Goal: Task Accomplishment & Management: Manage account settings

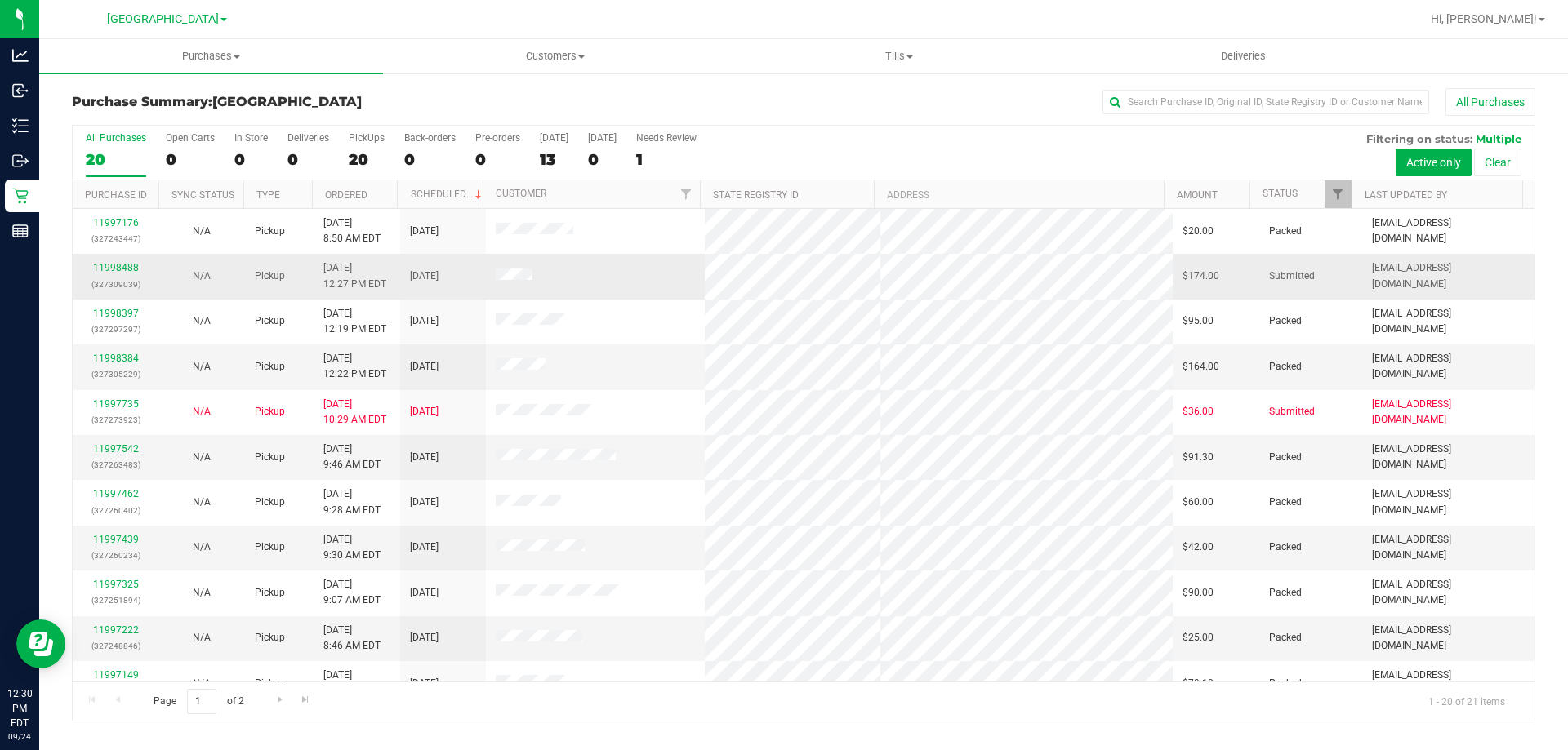
click at [119, 260] on div "11998488 (327309039)" at bounding box center [115, 276] width 66 height 31
click at [122, 272] on link "11998488" at bounding box center [115, 267] width 46 height 11
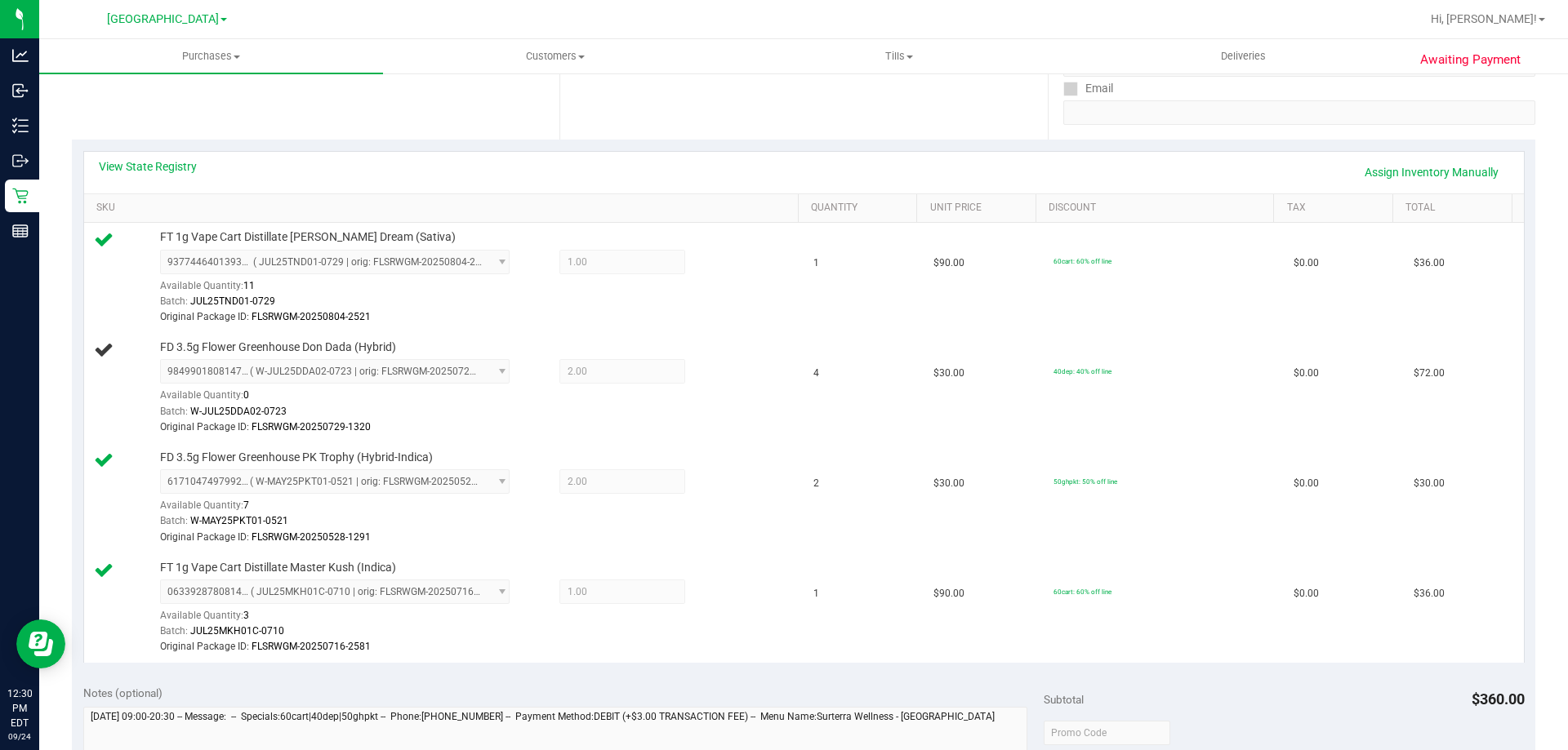
scroll to position [82, 0]
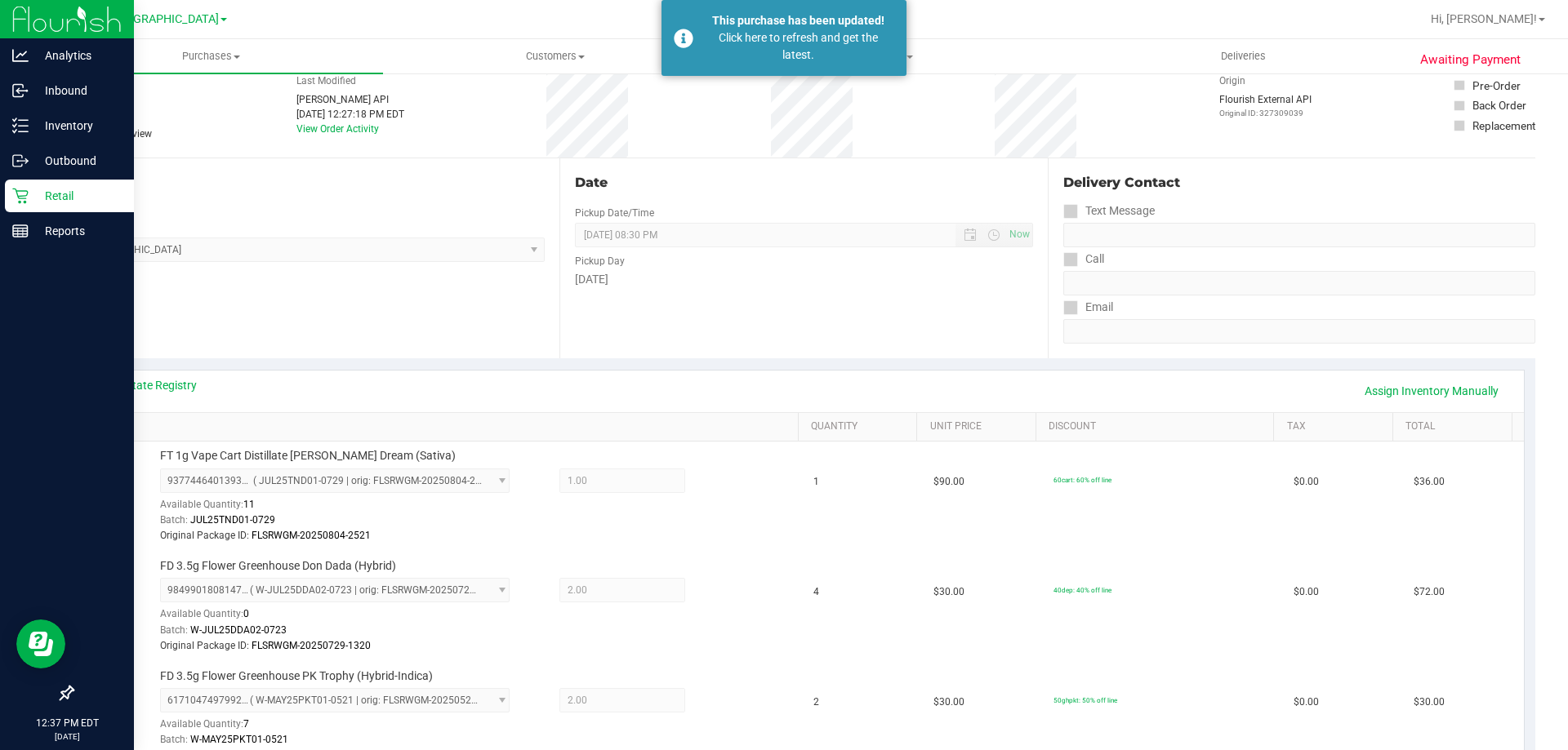
click at [21, 198] on icon at bounding box center [20, 196] width 16 height 16
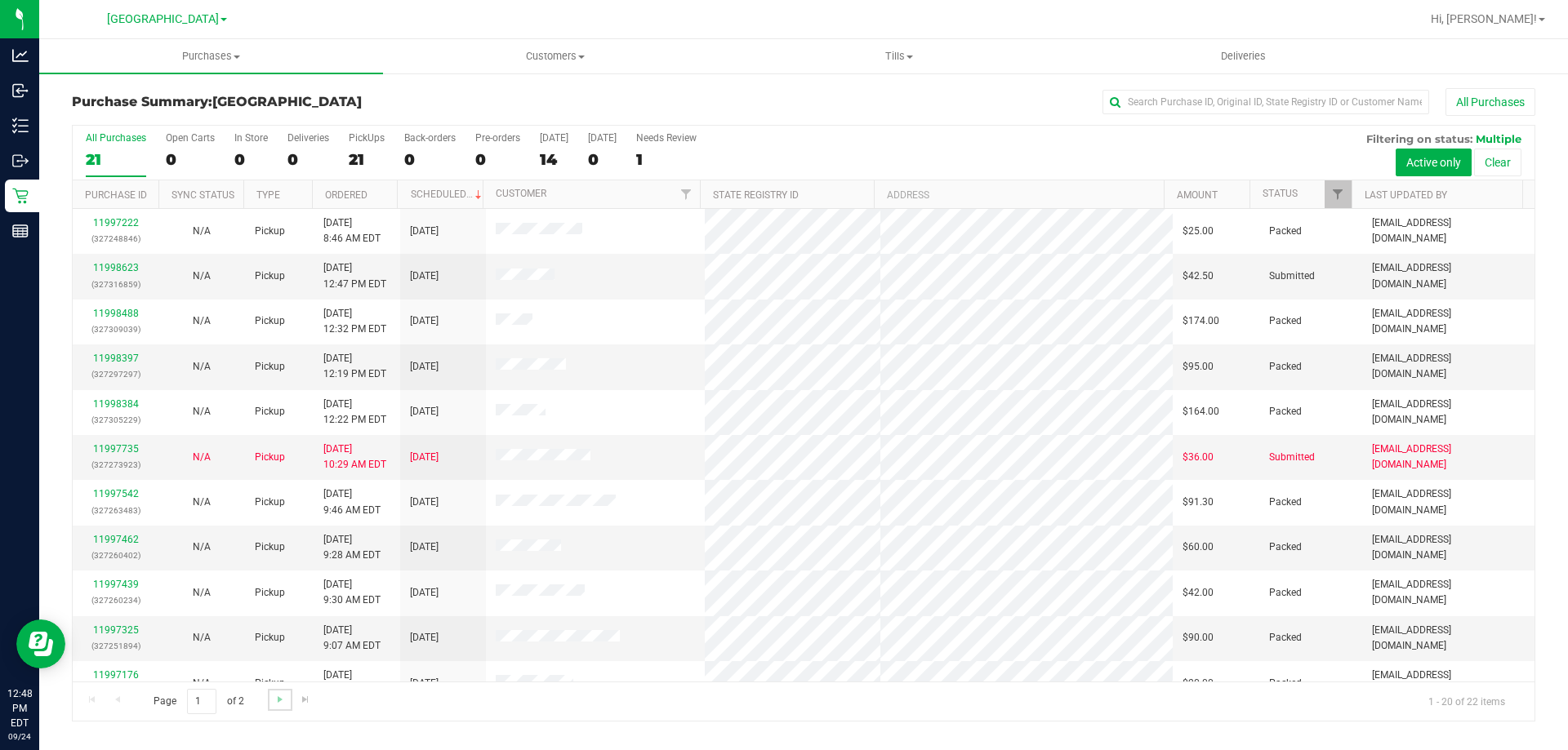
click at [282, 689] on link "Go to the next page" at bounding box center [279, 700] width 23 height 22
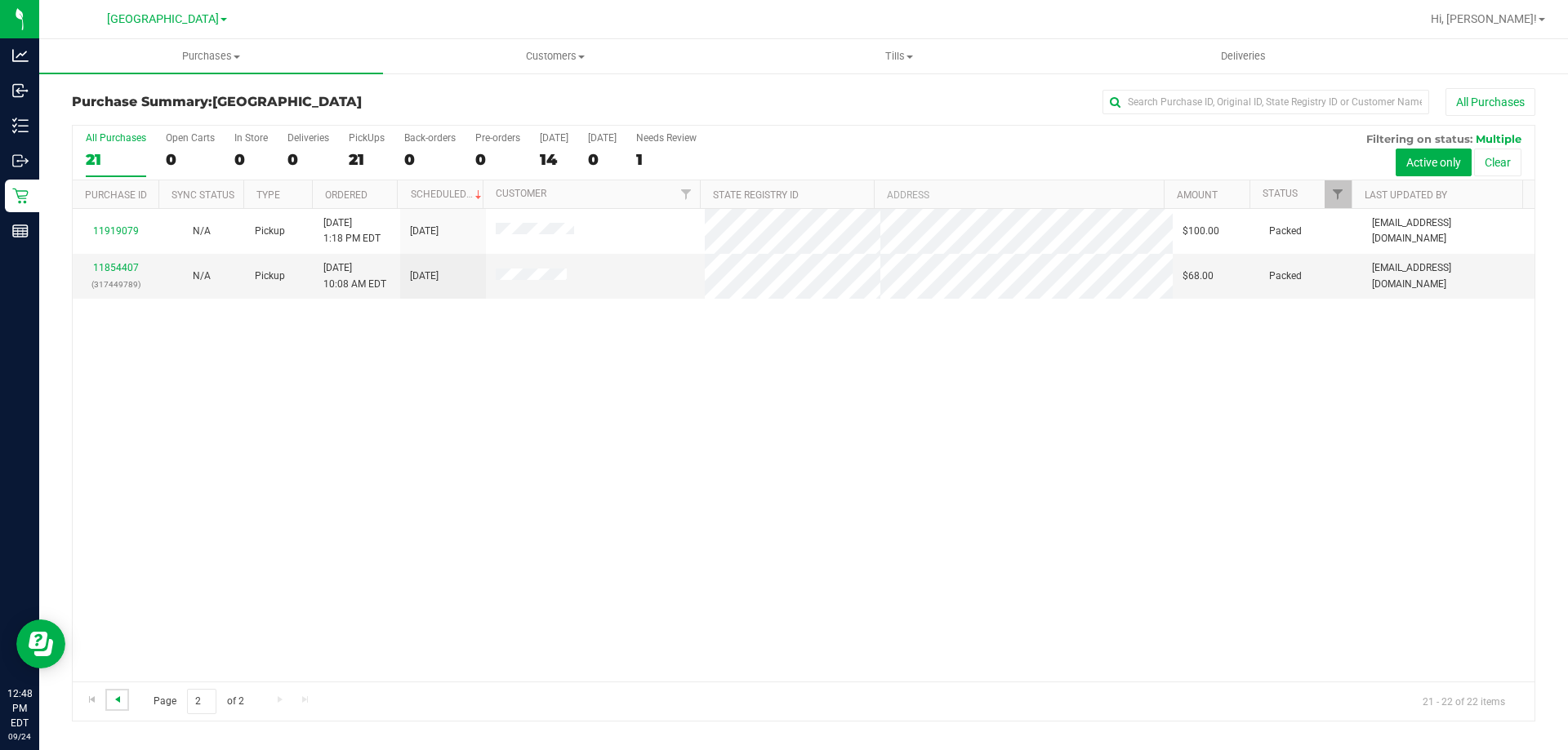
click at [112, 706] on span "Go to the previous page" at bounding box center [117, 699] width 13 height 13
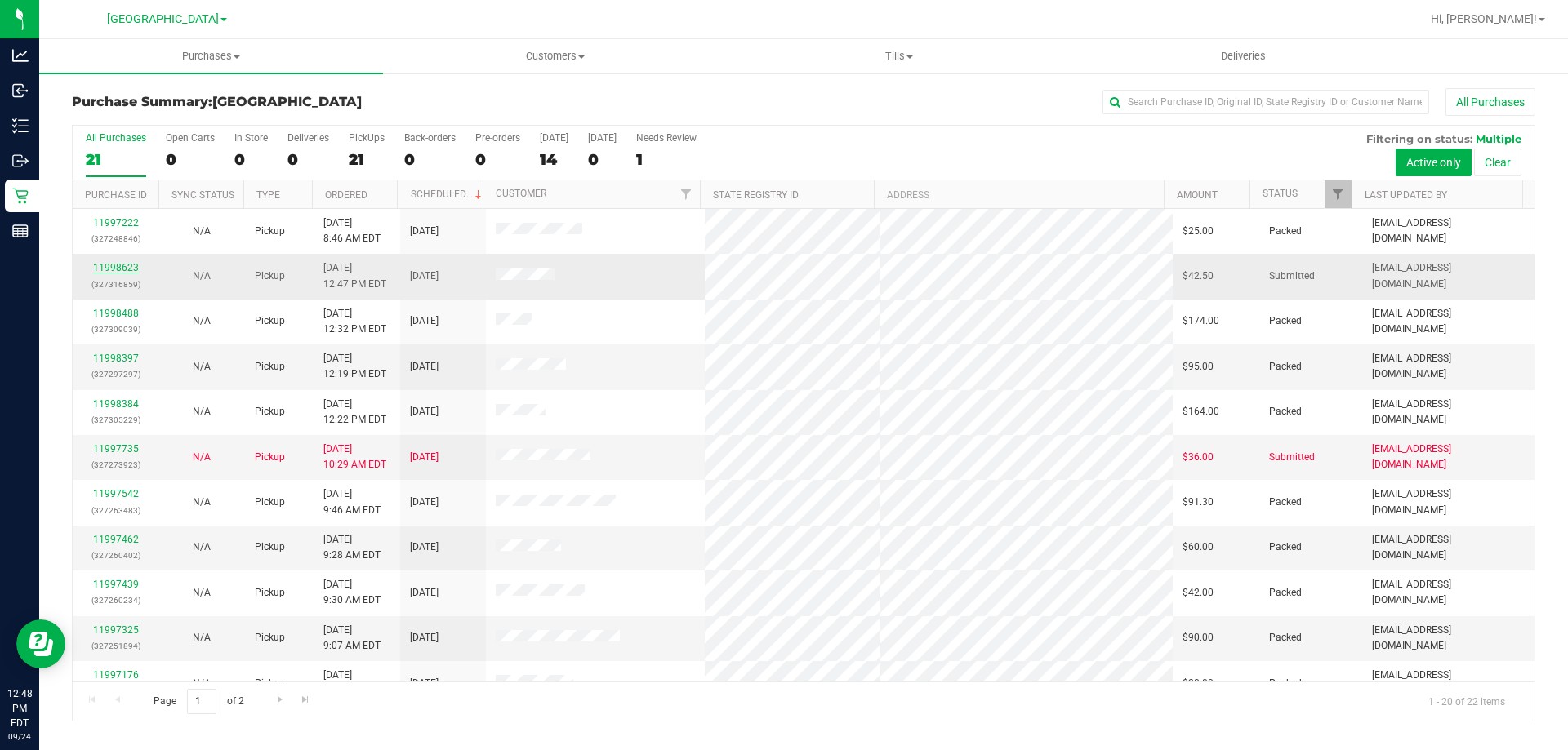
click at [120, 271] on link "11998623" at bounding box center [115, 267] width 46 height 11
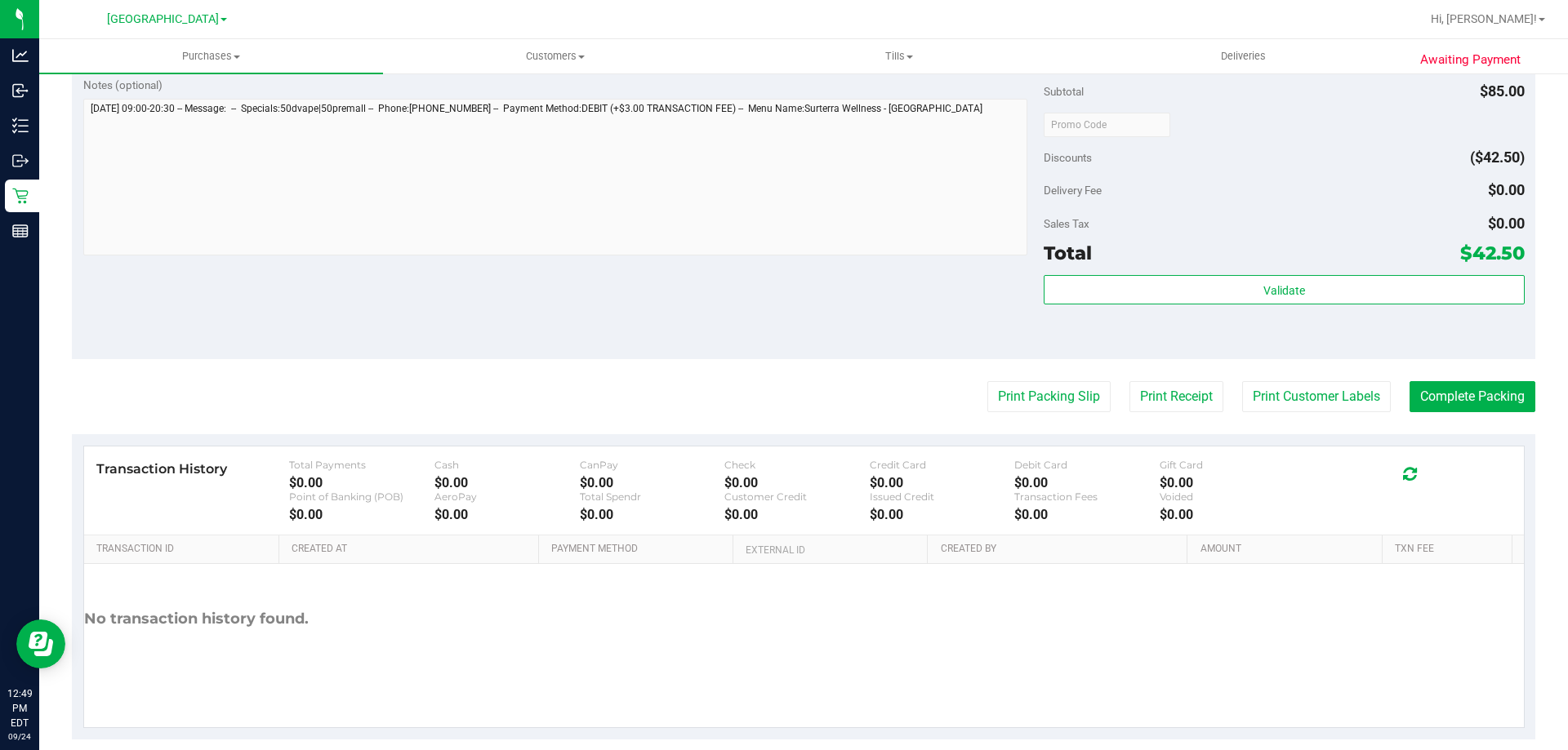
scroll to position [679, 0]
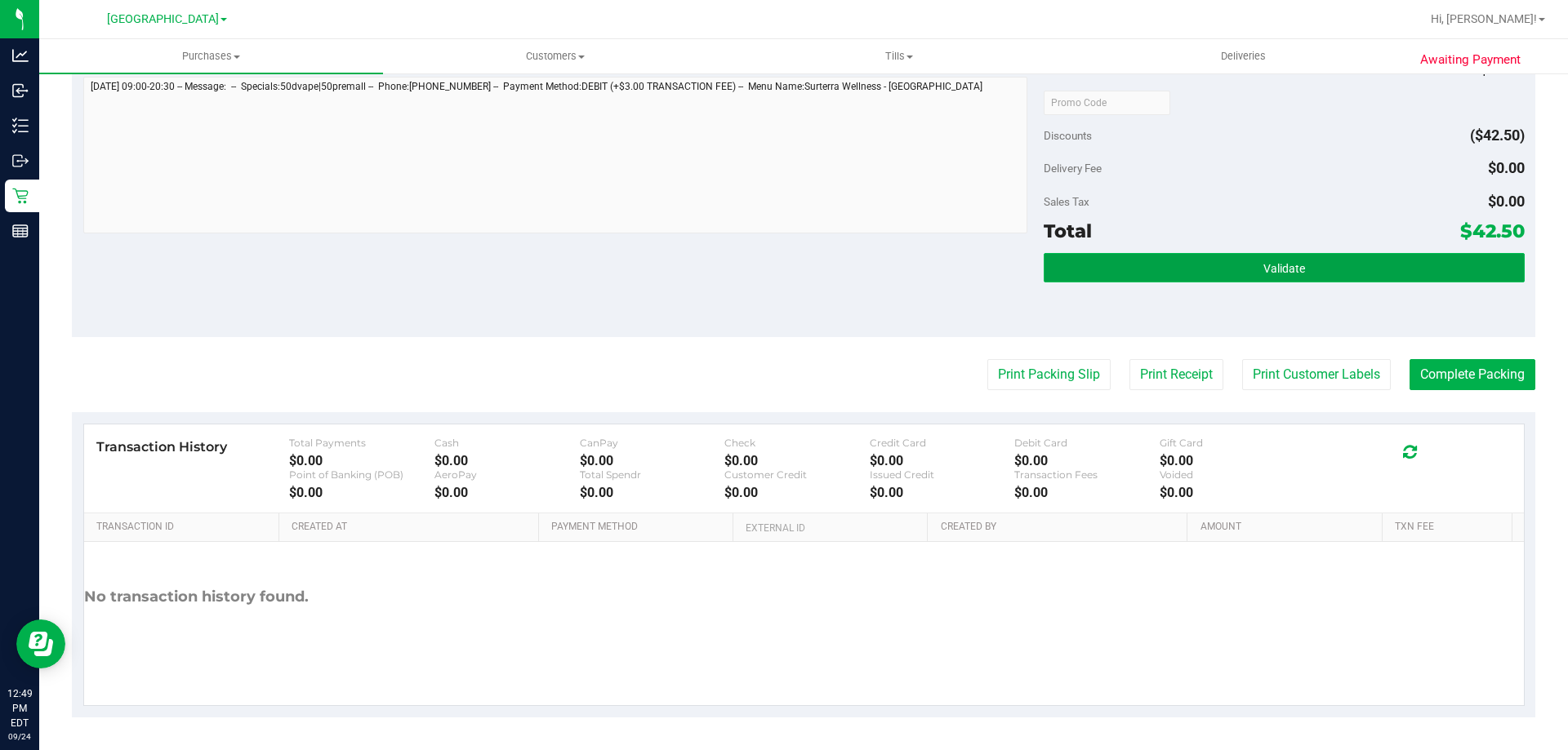
click at [1197, 253] on button "Validate" at bounding box center [1284, 268] width 480 height 29
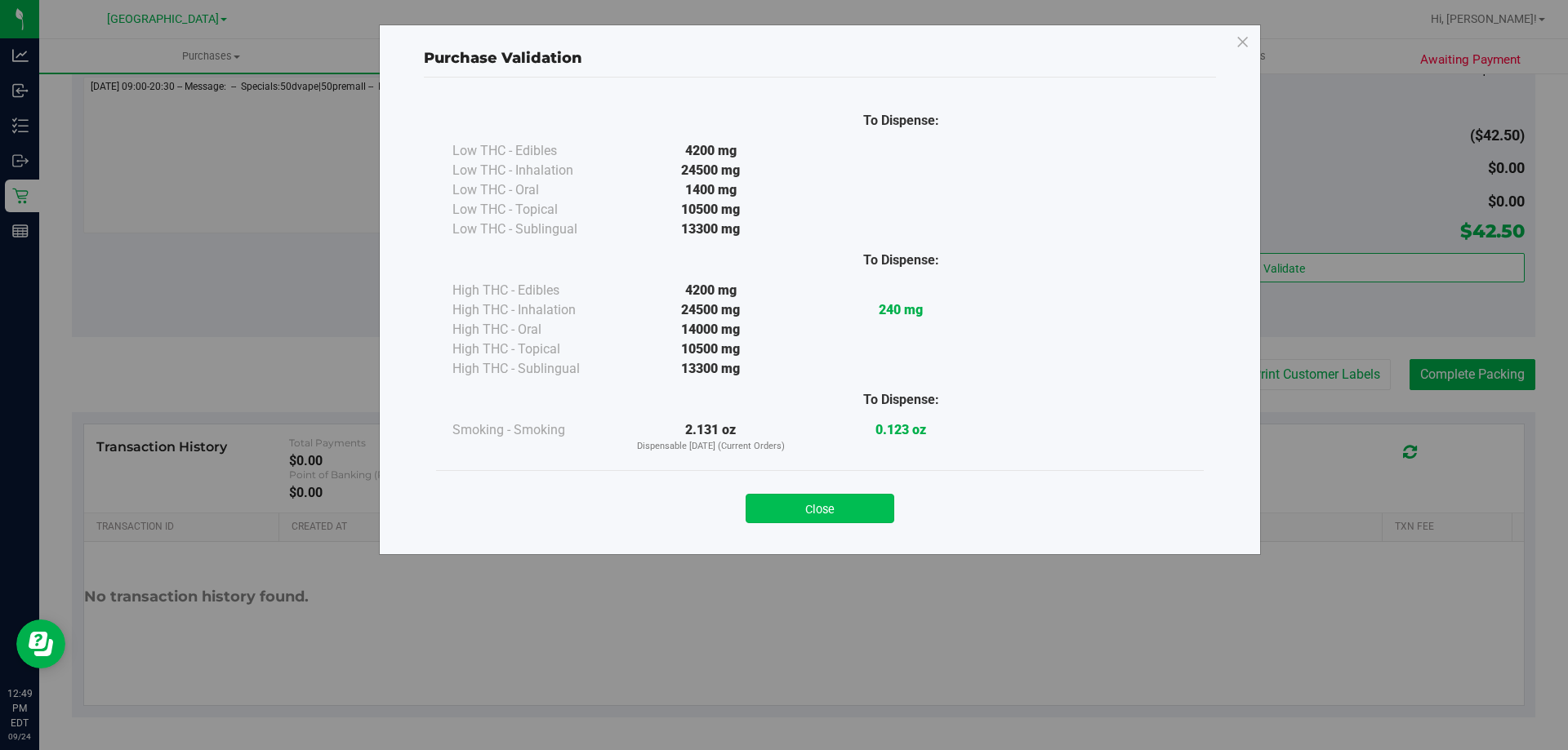
click at [844, 506] on button "Close" at bounding box center [820, 509] width 148 height 29
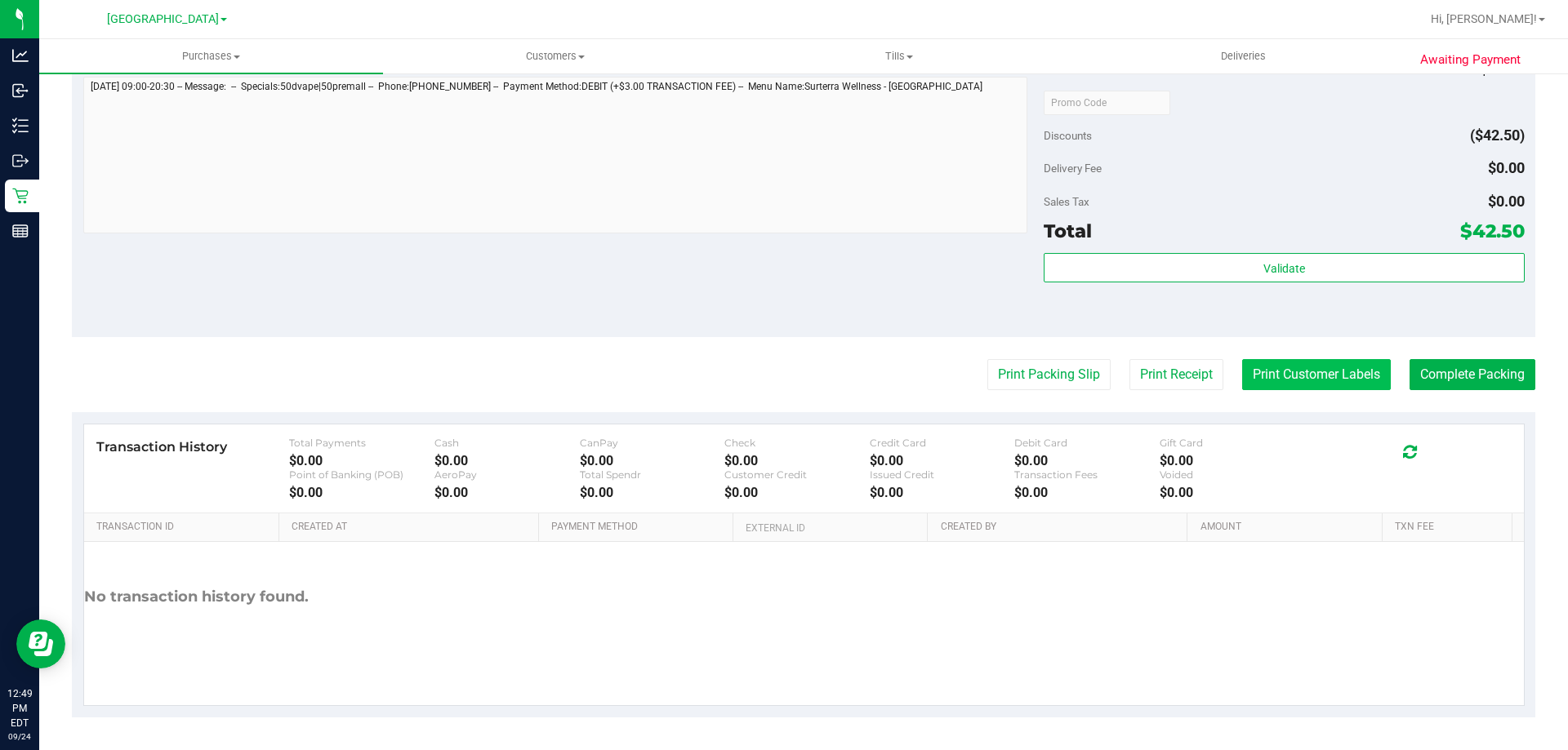
click at [1298, 379] on button "Print Customer Labels" at bounding box center [1316, 375] width 148 height 31
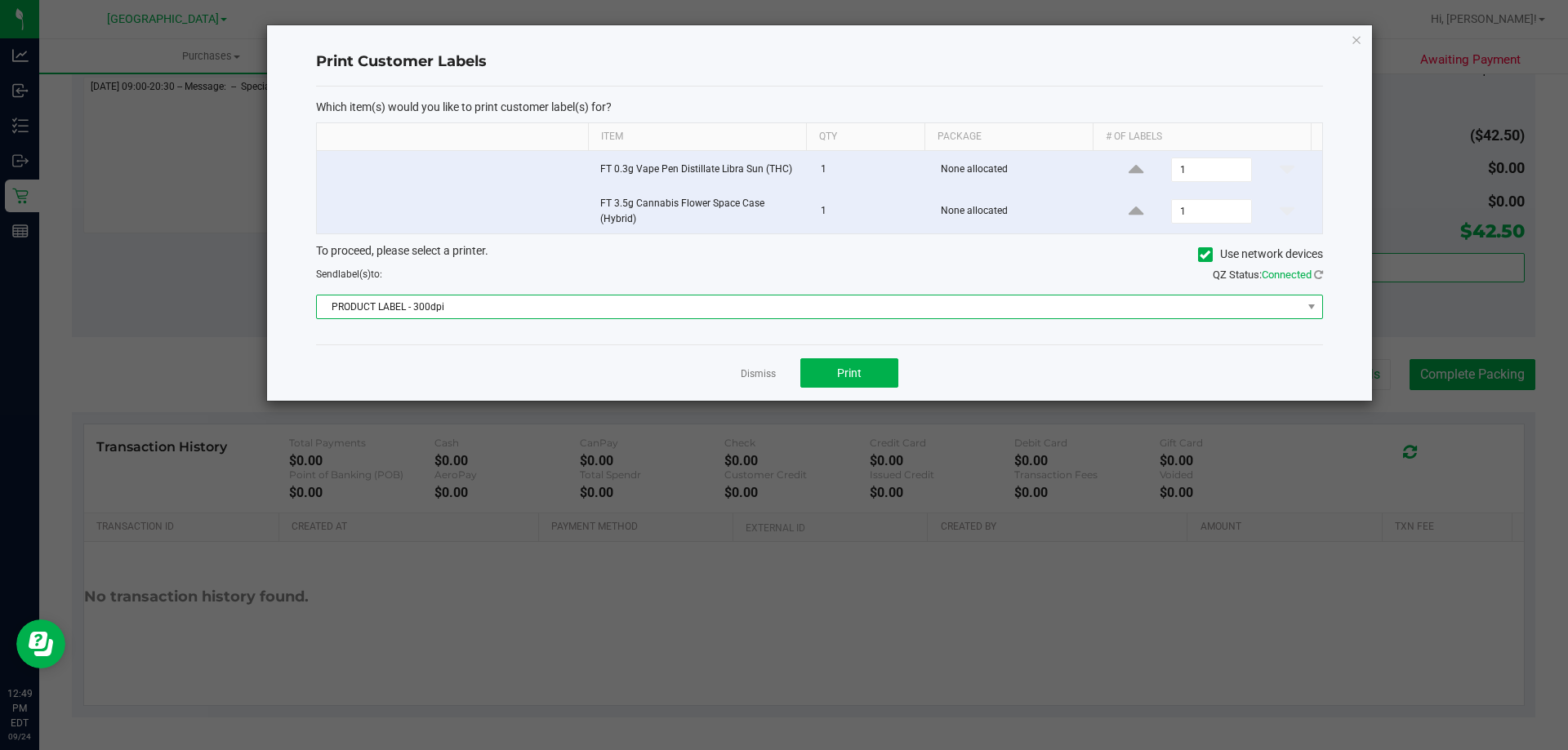
click at [710, 303] on span "PRODUCT LABEL - 300dpi" at bounding box center [809, 307] width 985 height 23
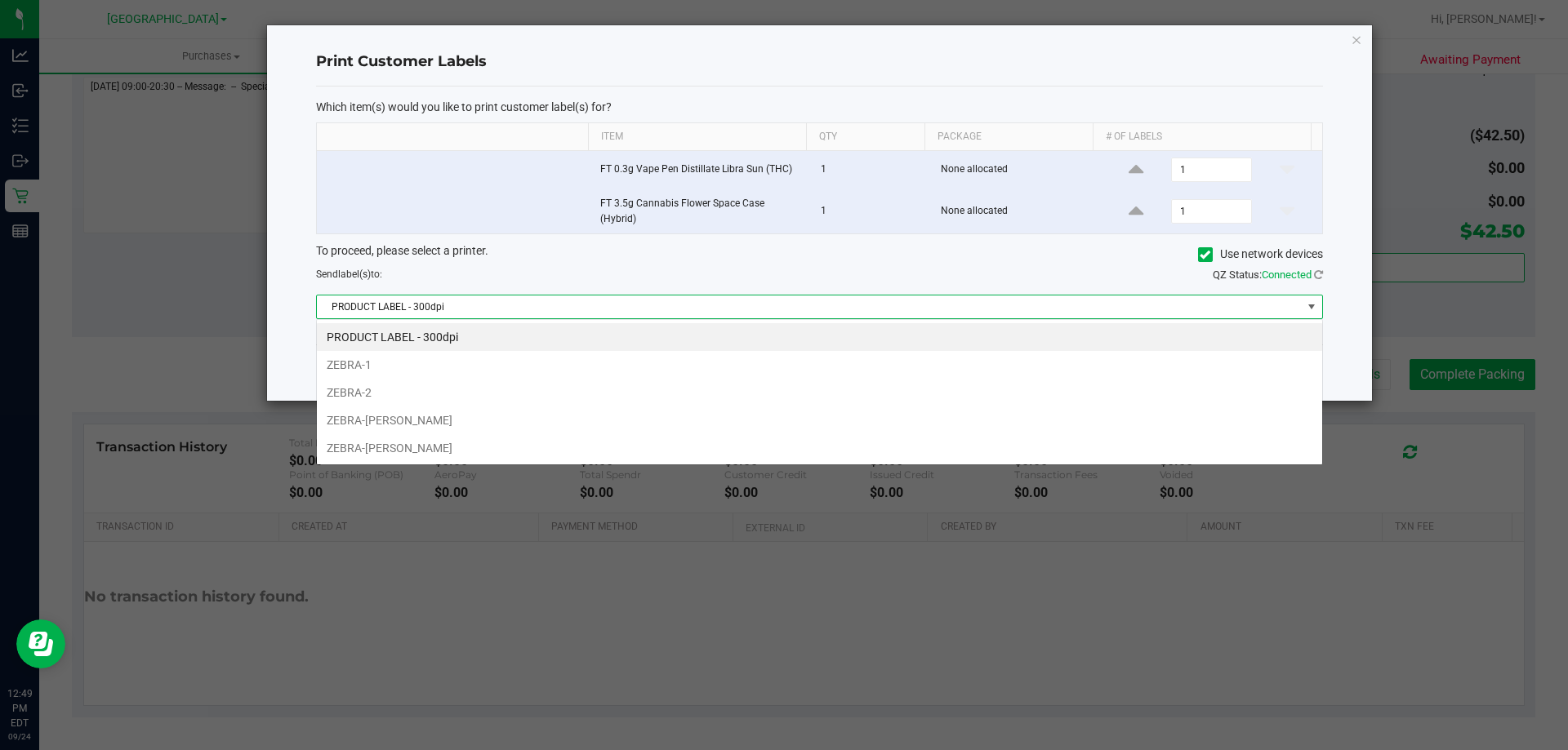
scroll to position [24, 1006]
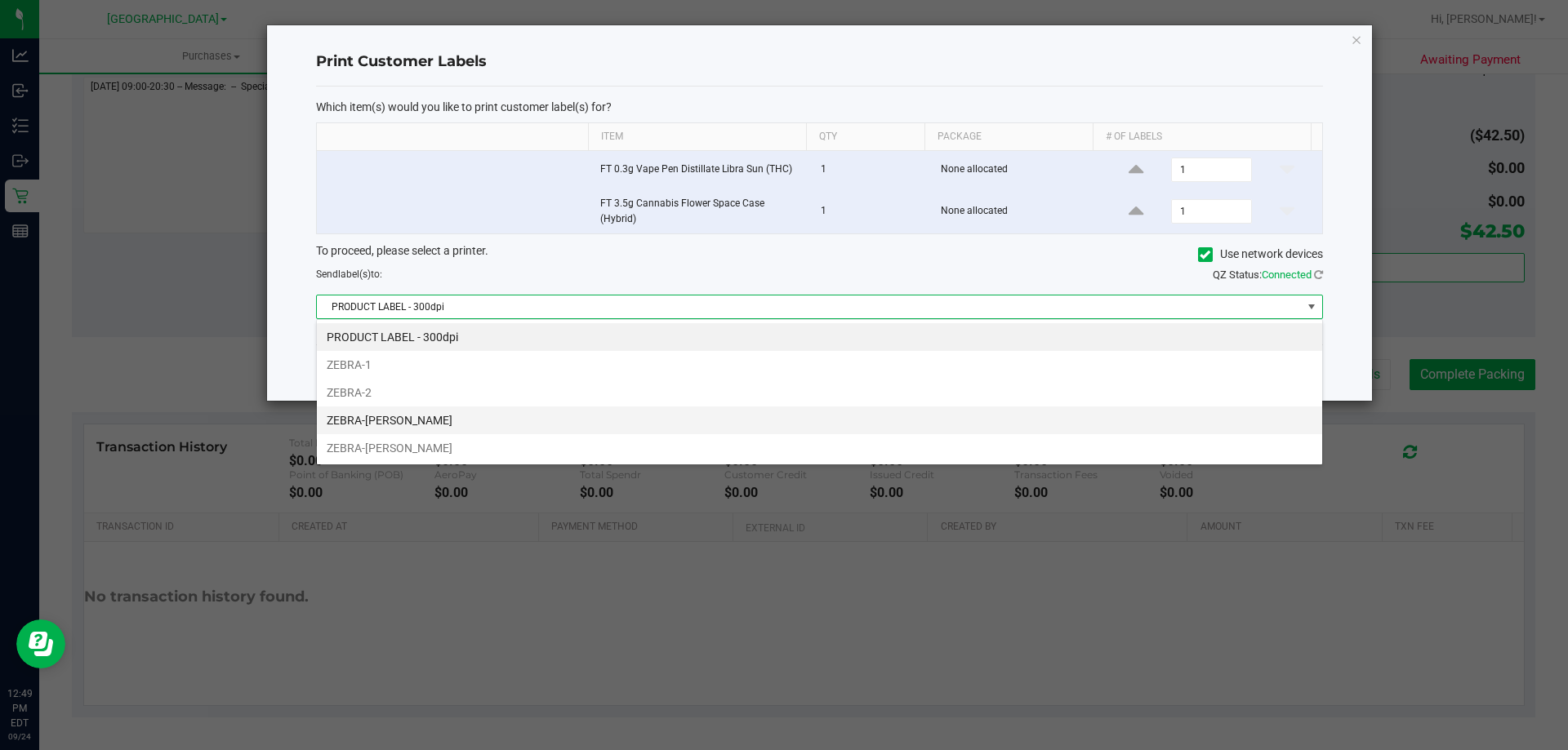
click at [428, 420] on li "ZEBRA-[PERSON_NAME]" at bounding box center [819, 421] width 1005 height 28
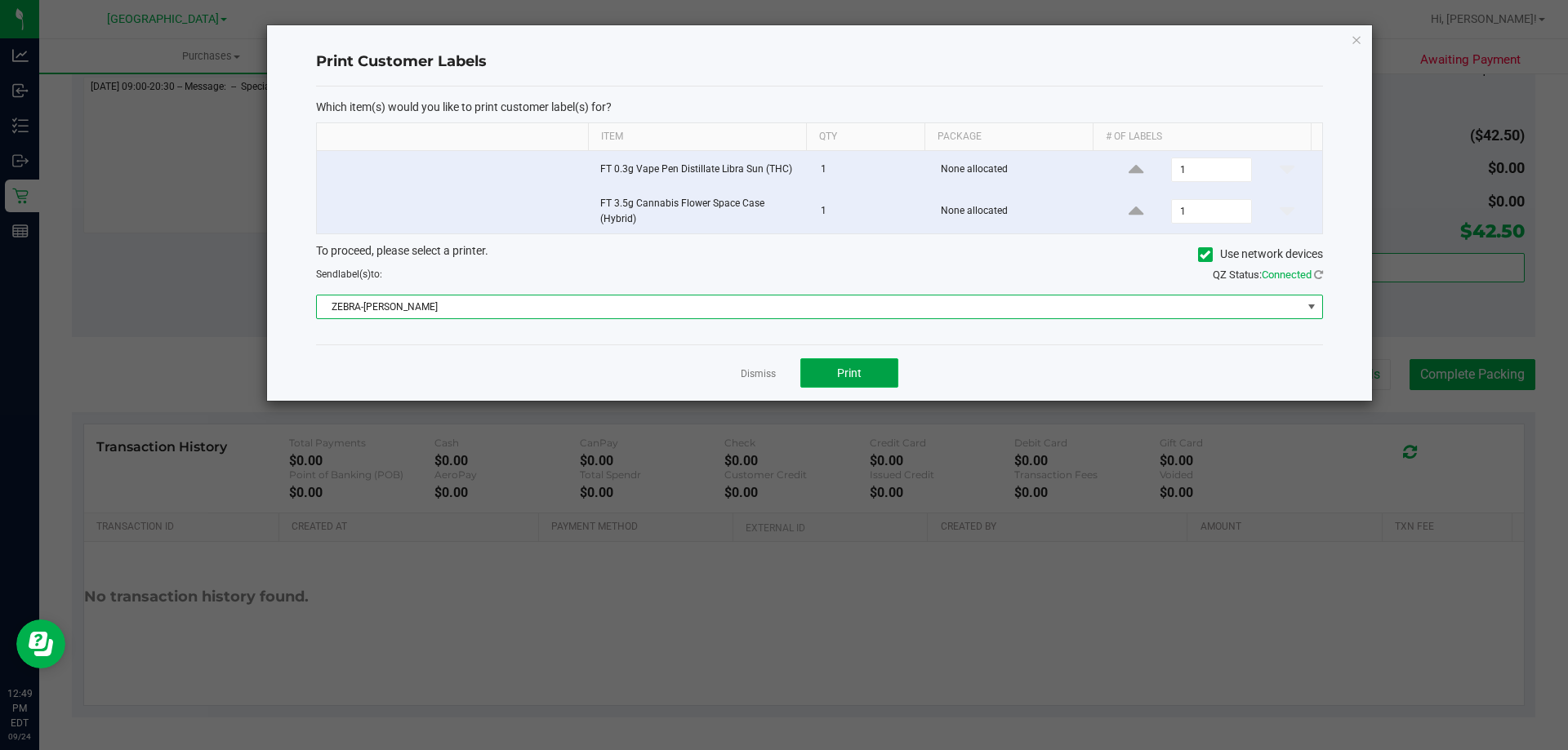
click at [829, 375] on button "Print" at bounding box center [849, 373] width 98 height 29
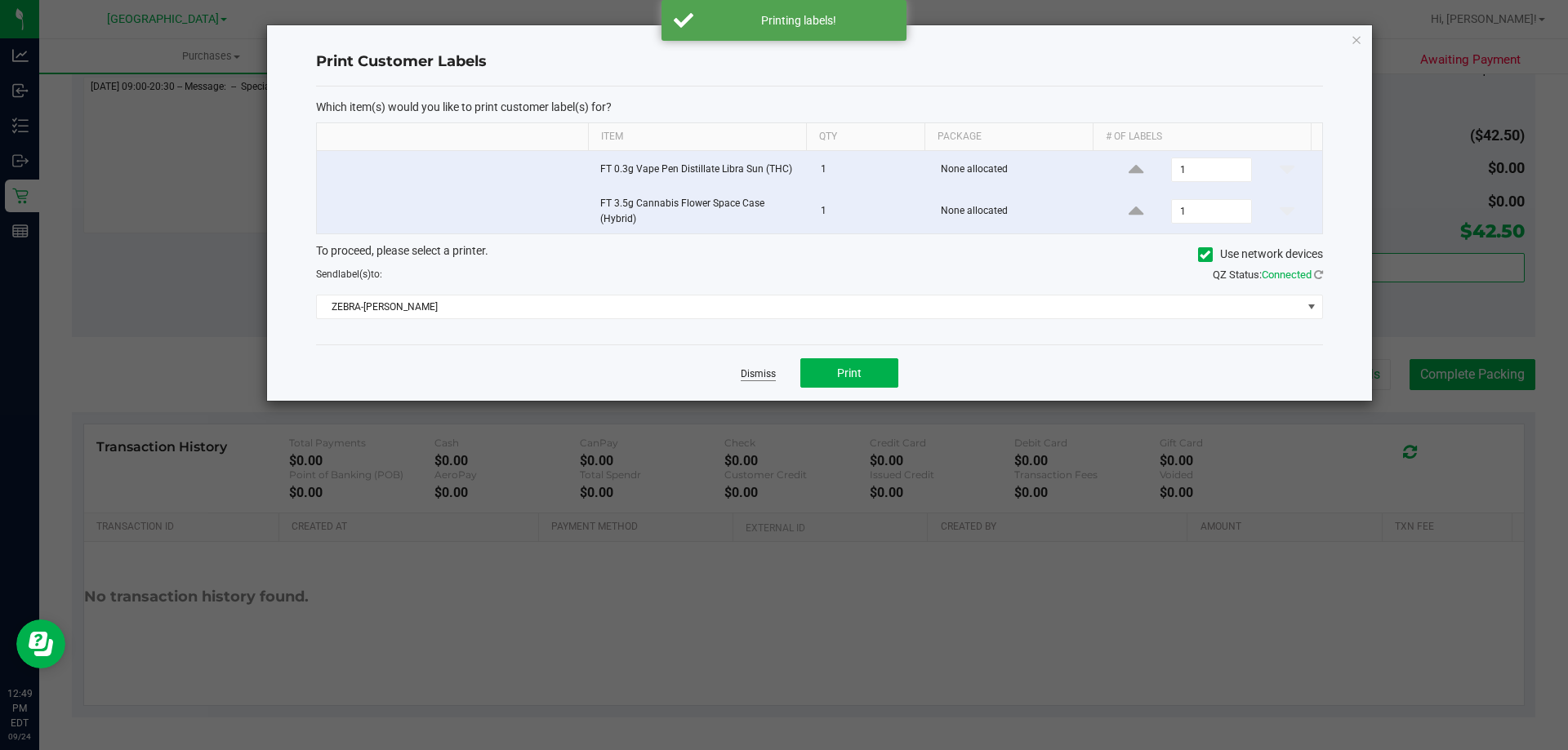
click at [748, 378] on link "Dismiss" at bounding box center [758, 375] width 35 height 14
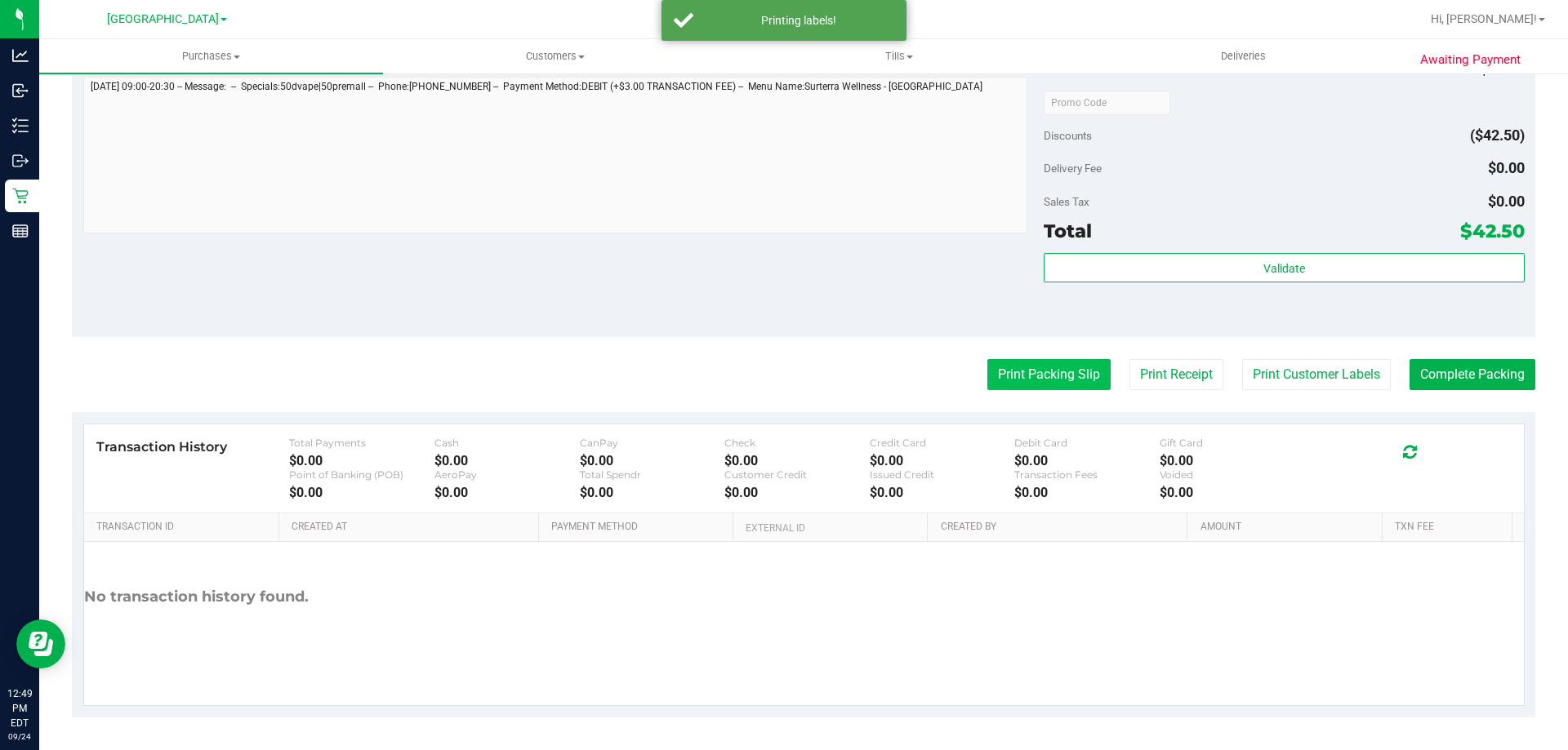
click at [1035, 380] on button "Print Packing Slip" at bounding box center [1049, 375] width 123 height 31
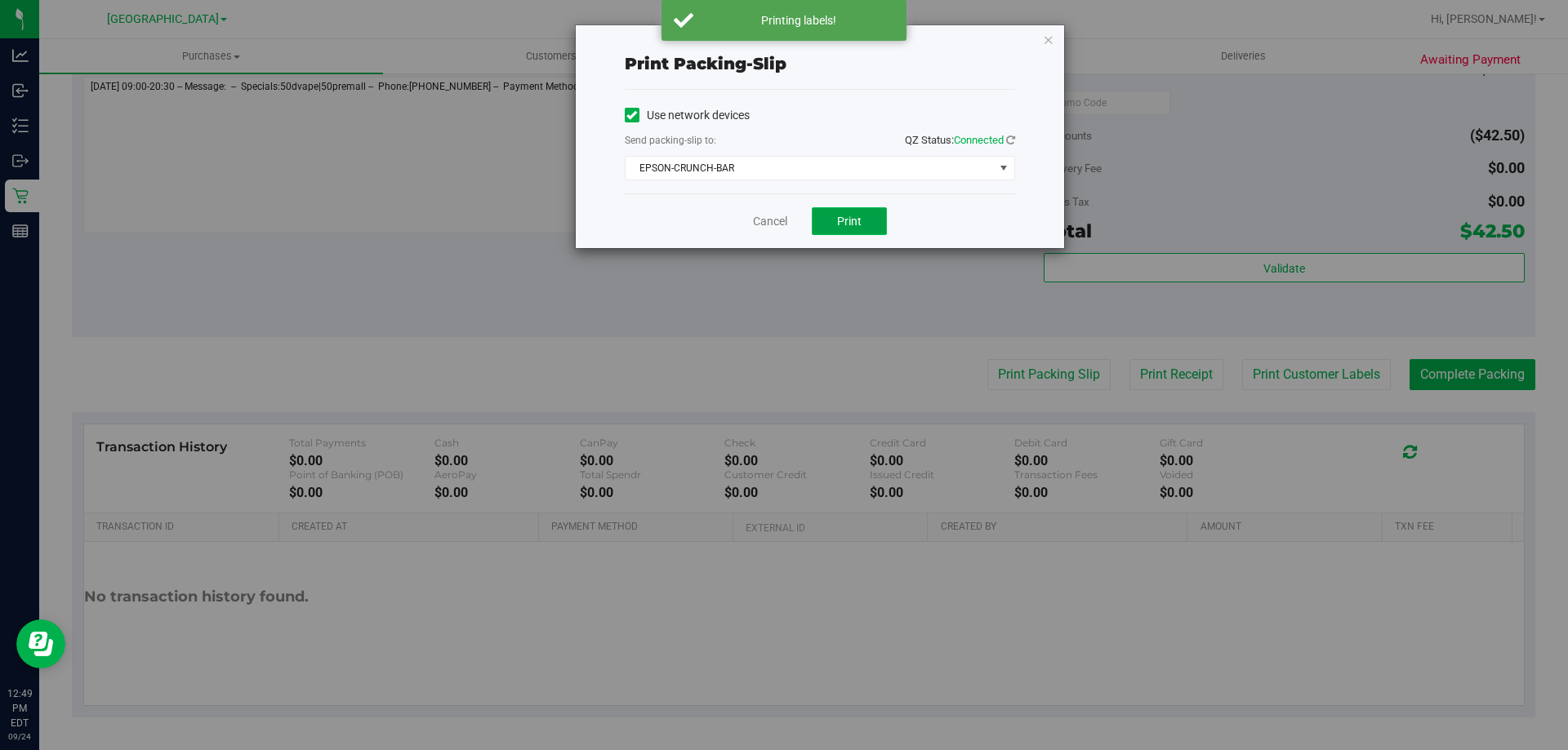
click at [840, 217] on span "Print" at bounding box center [849, 221] width 24 height 13
click at [760, 228] on link "Cancel" at bounding box center [770, 222] width 35 height 17
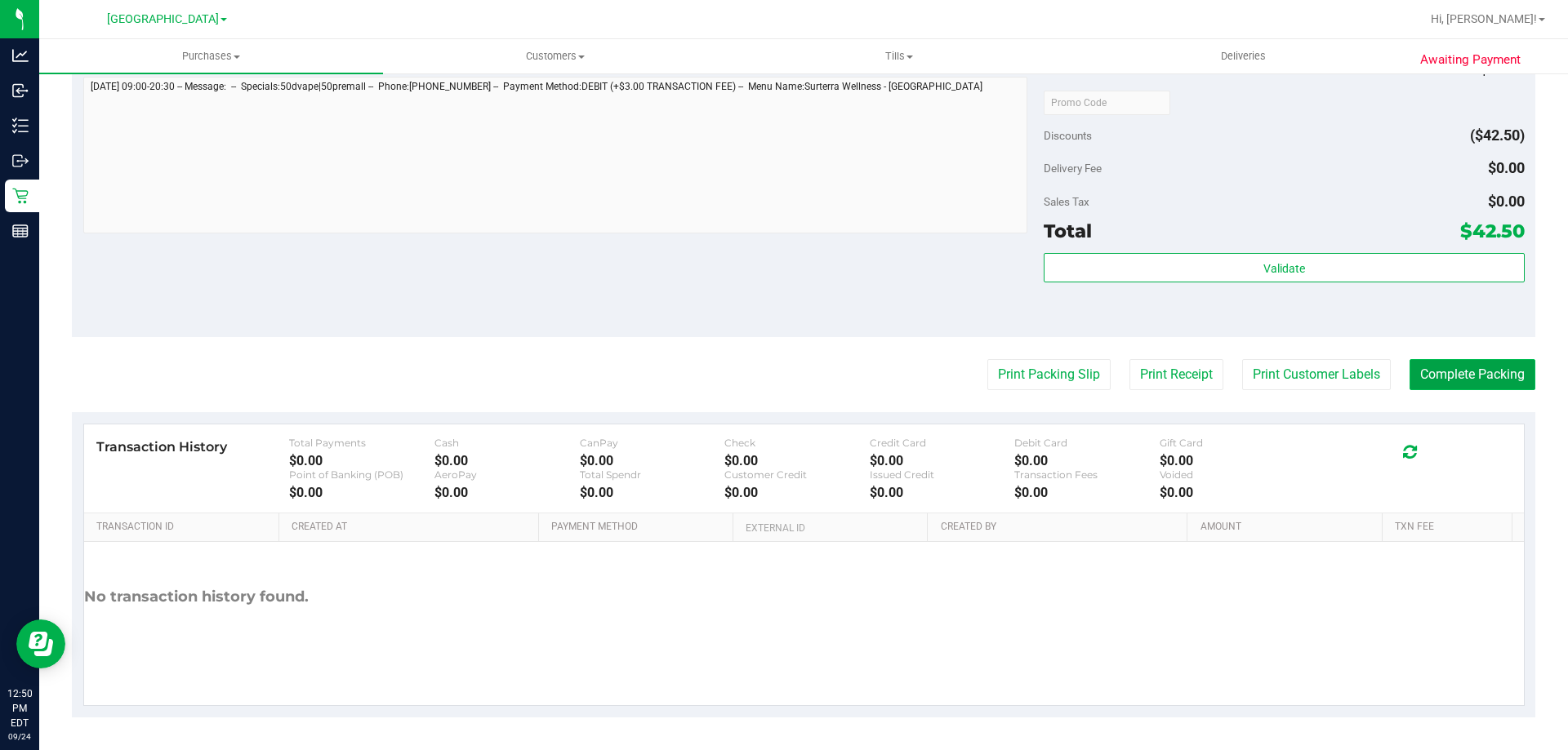
click at [1465, 384] on button "Complete Packing" at bounding box center [1472, 375] width 126 height 31
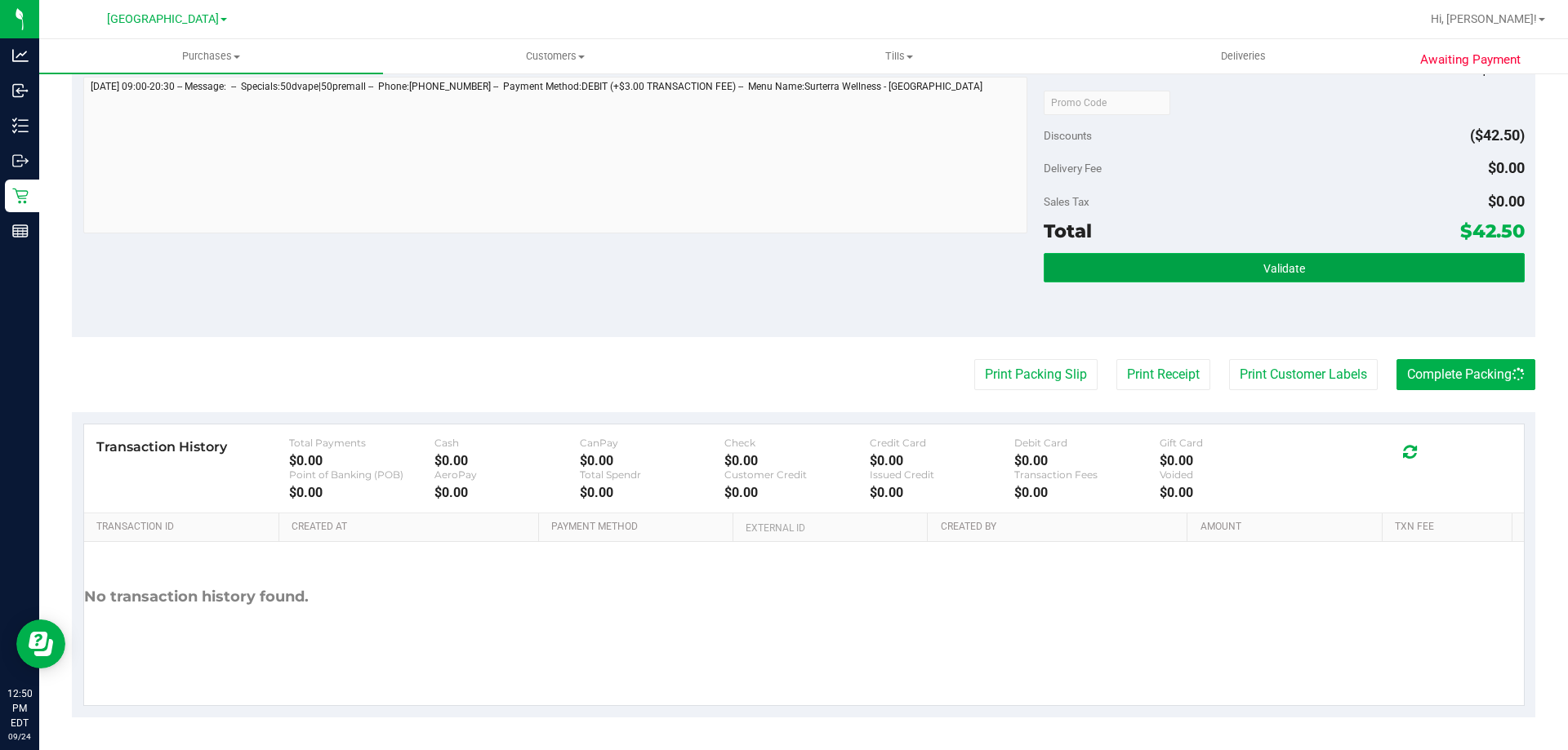
click at [1355, 253] on button "Validate" at bounding box center [1284, 268] width 480 height 29
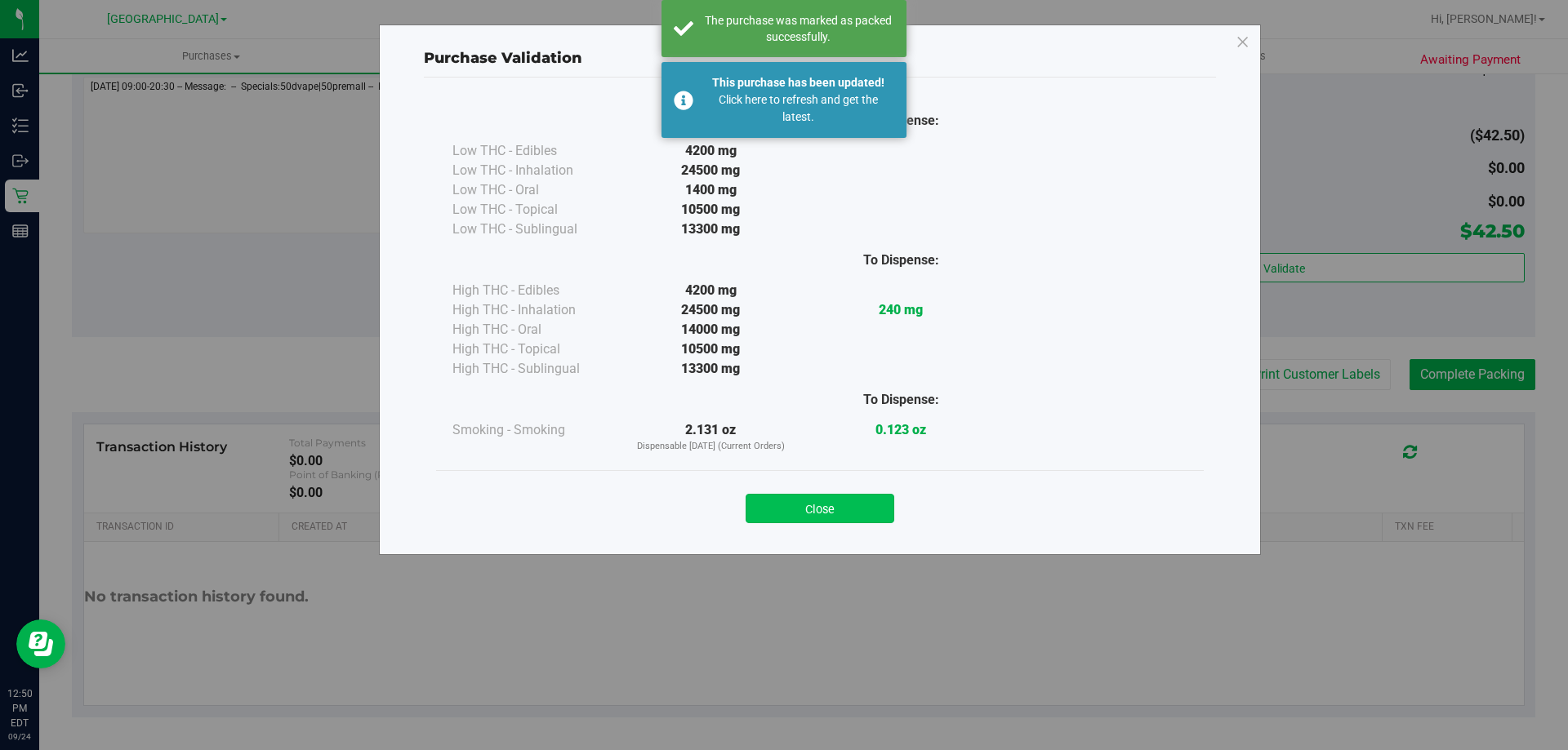
click at [813, 522] on button "Close" at bounding box center [820, 509] width 148 height 29
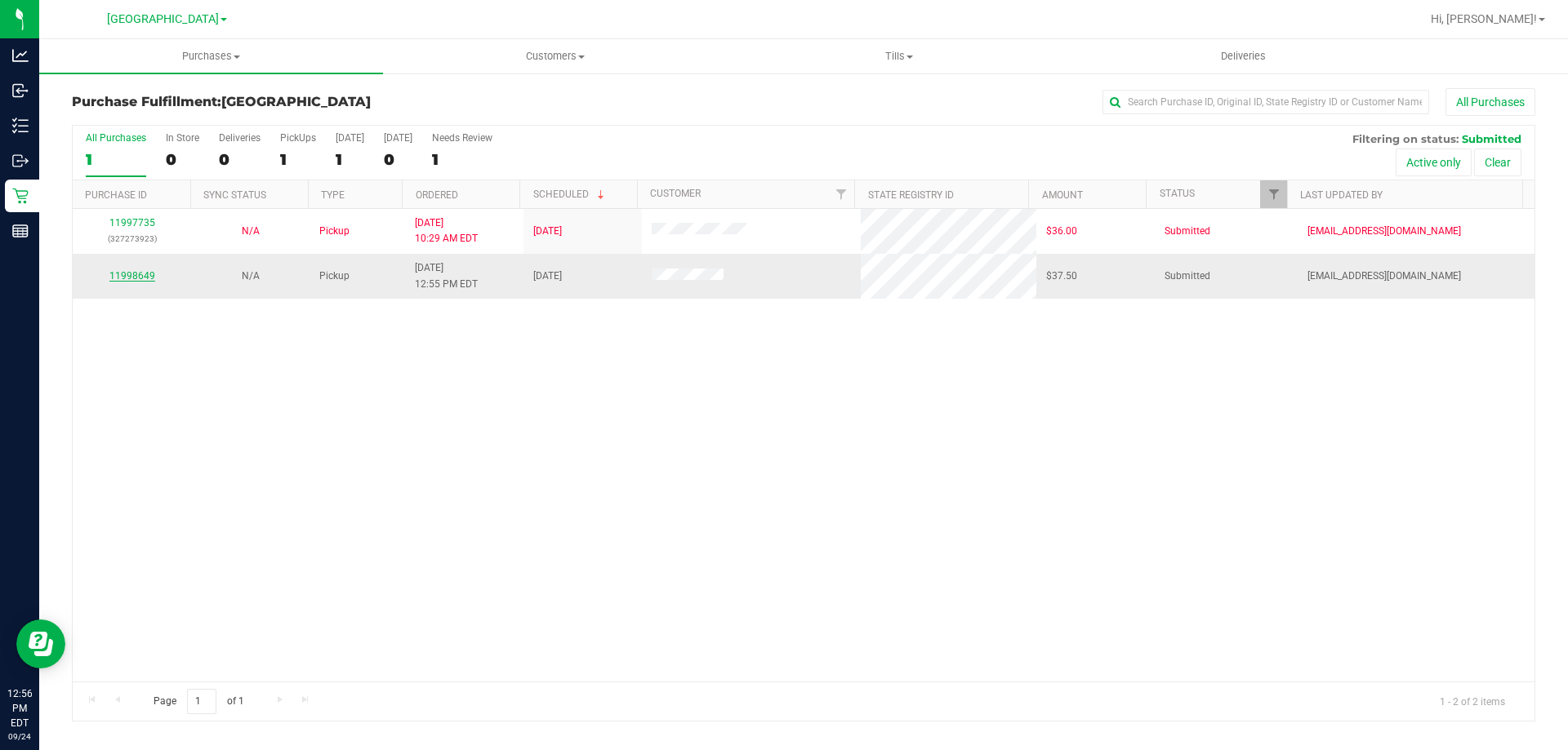
click at [137, 276] on link "11998649" at bounding box center [132, 276] width 46 height 11
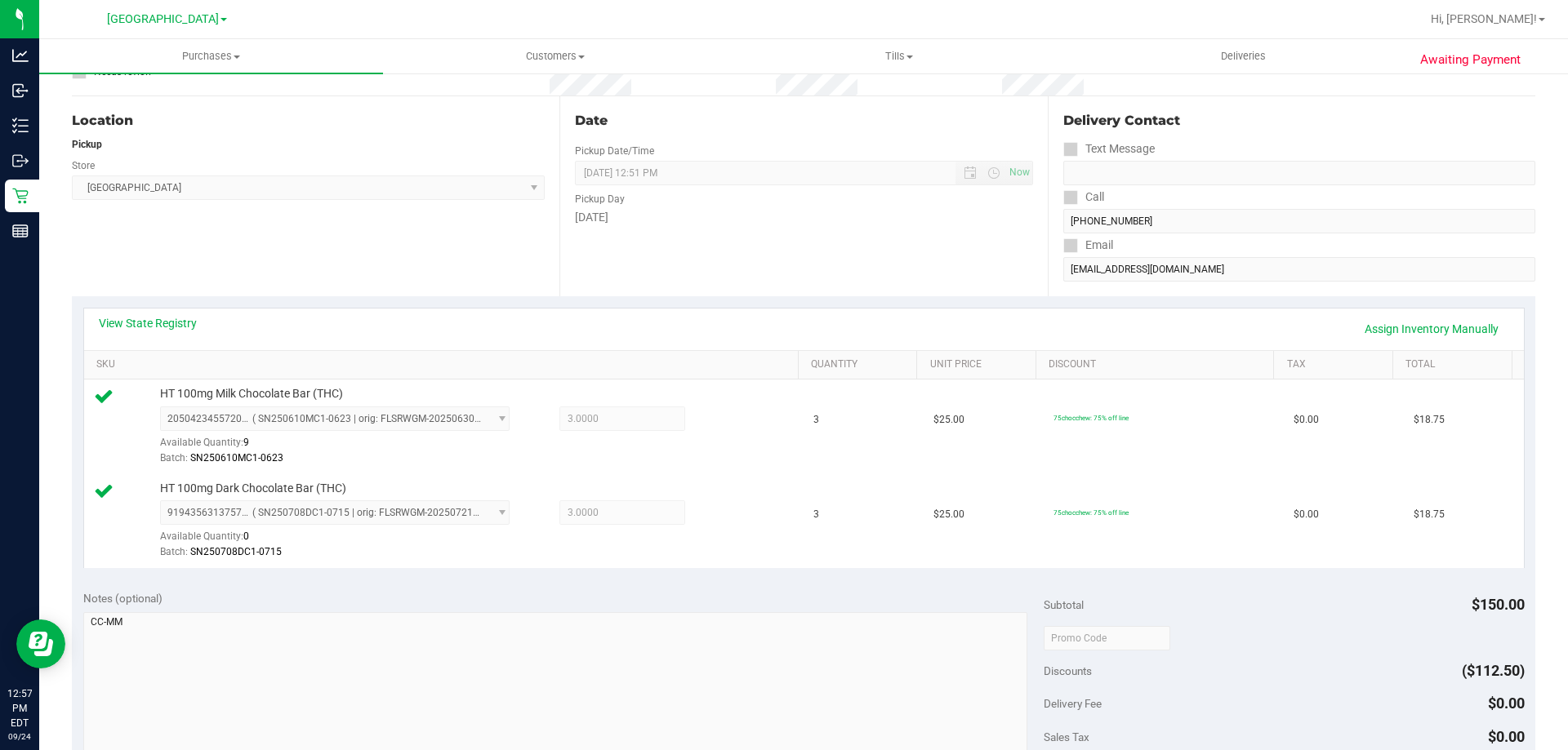
scroll to position [258, 0]
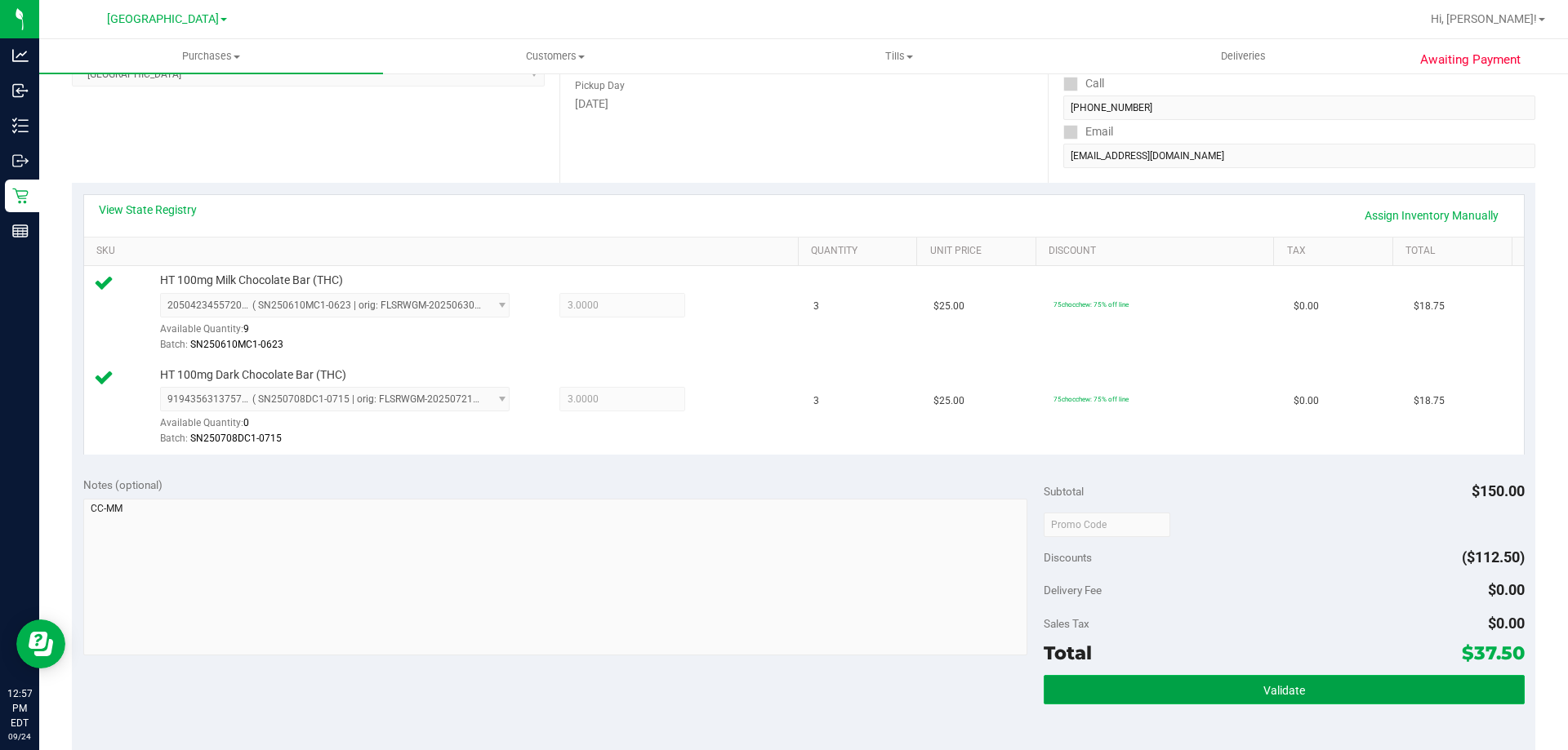
click at [1243, 691] on button "Validate" at bounding box center [1284, 690] width 480 height 29
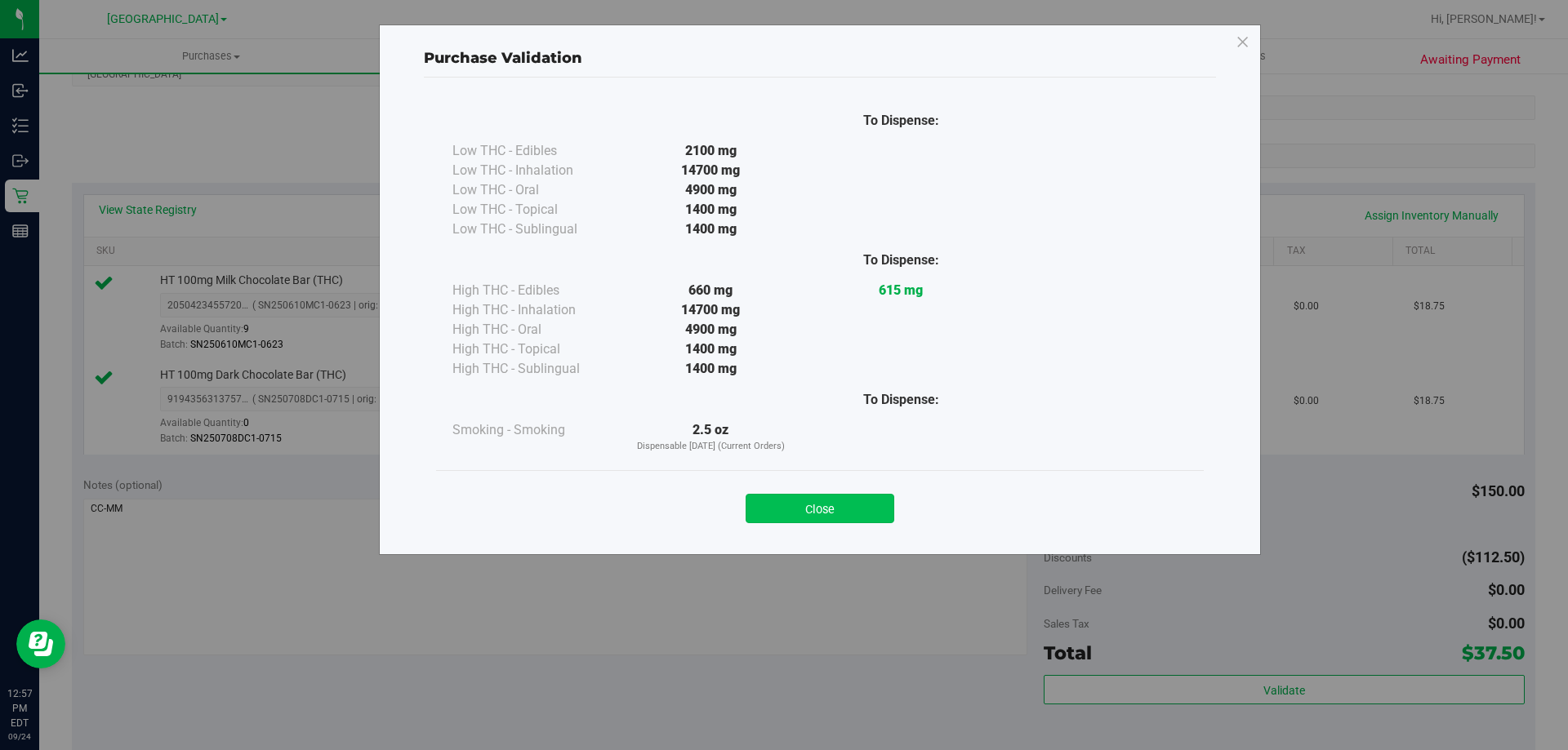
click at [836, 495] on button "Close" at bounding box center [820, 509] width 148 height 29
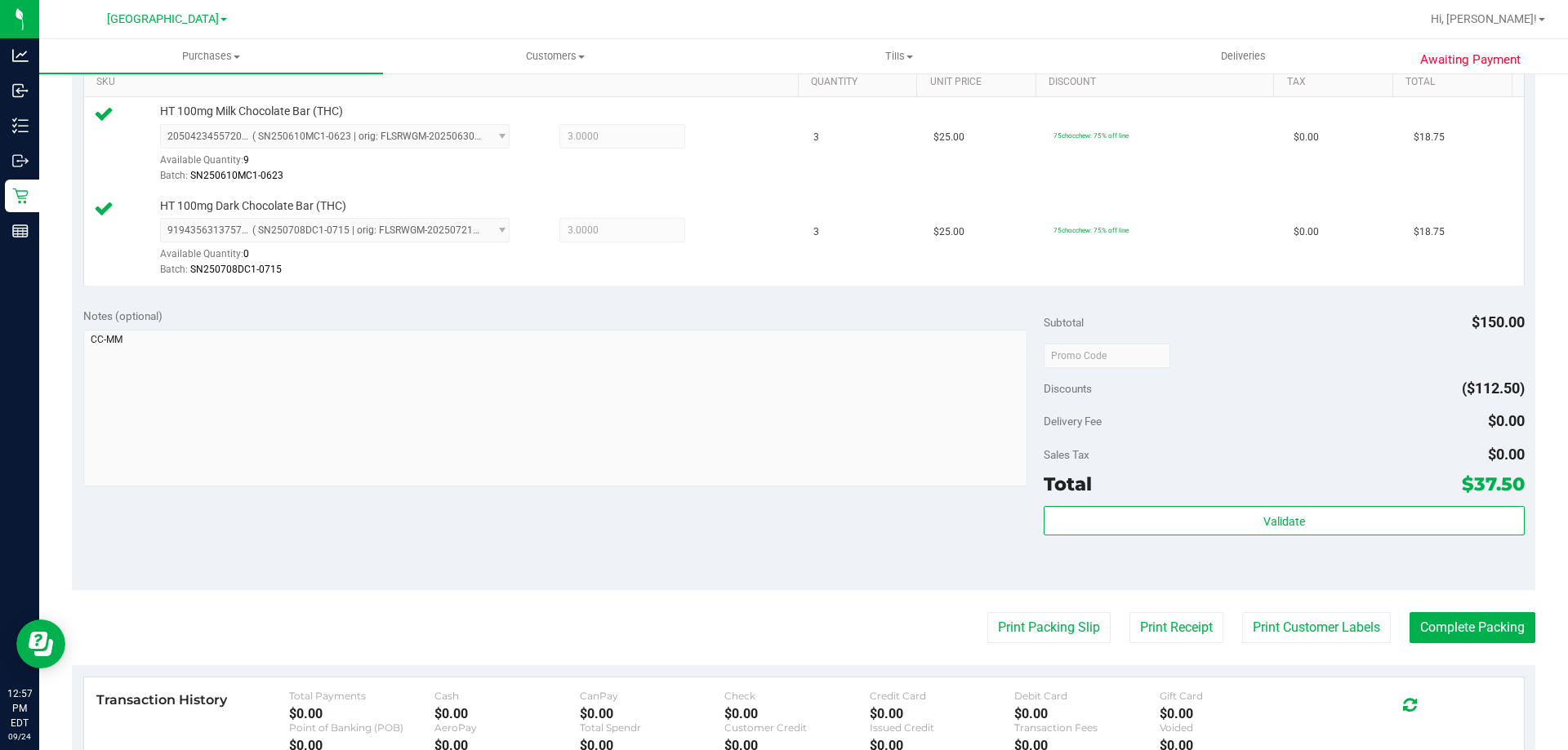
scroll to position [495, 0]
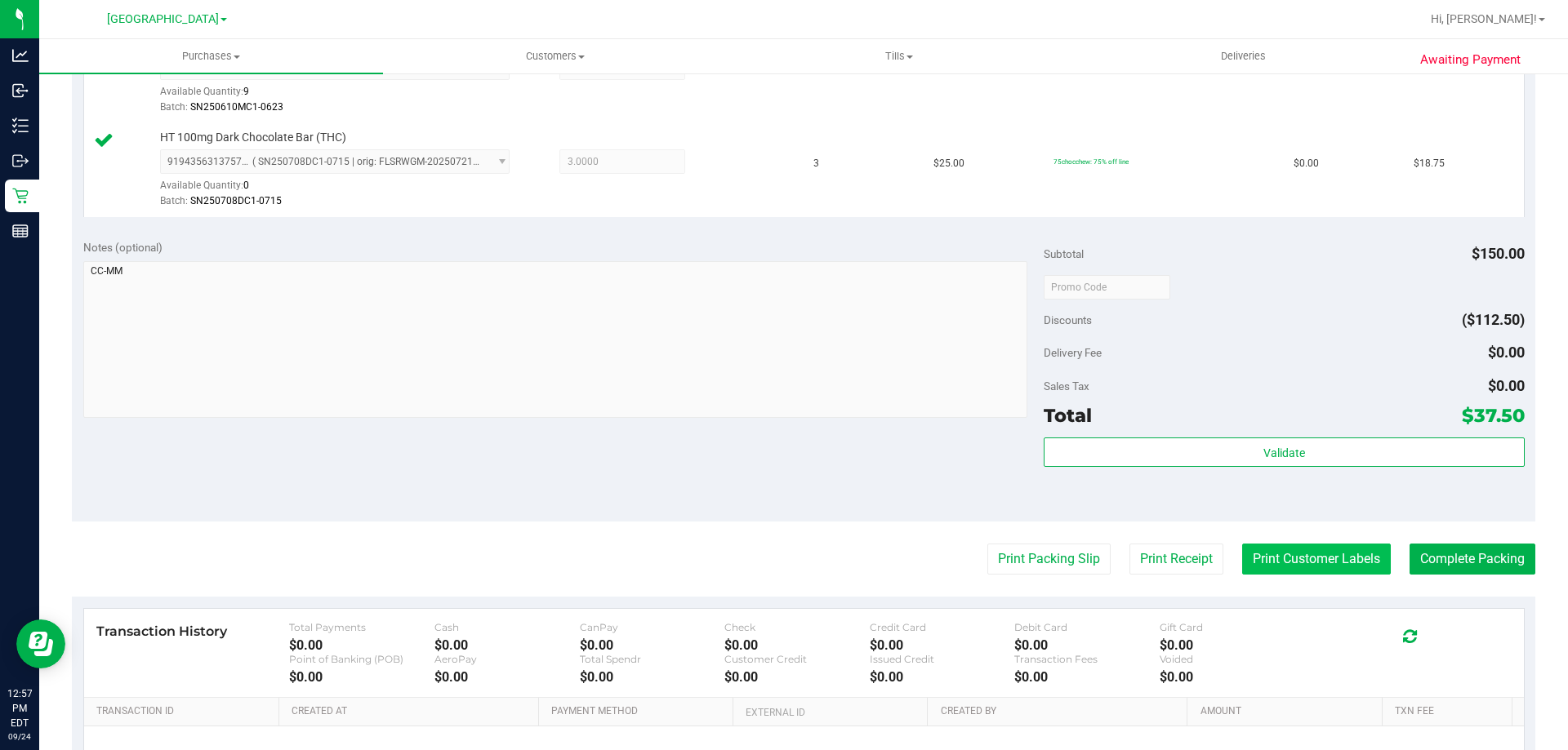
click at [1295, 558] on button "Print Customer Labels" at bounding box center [1316, 559] width 148 height 31
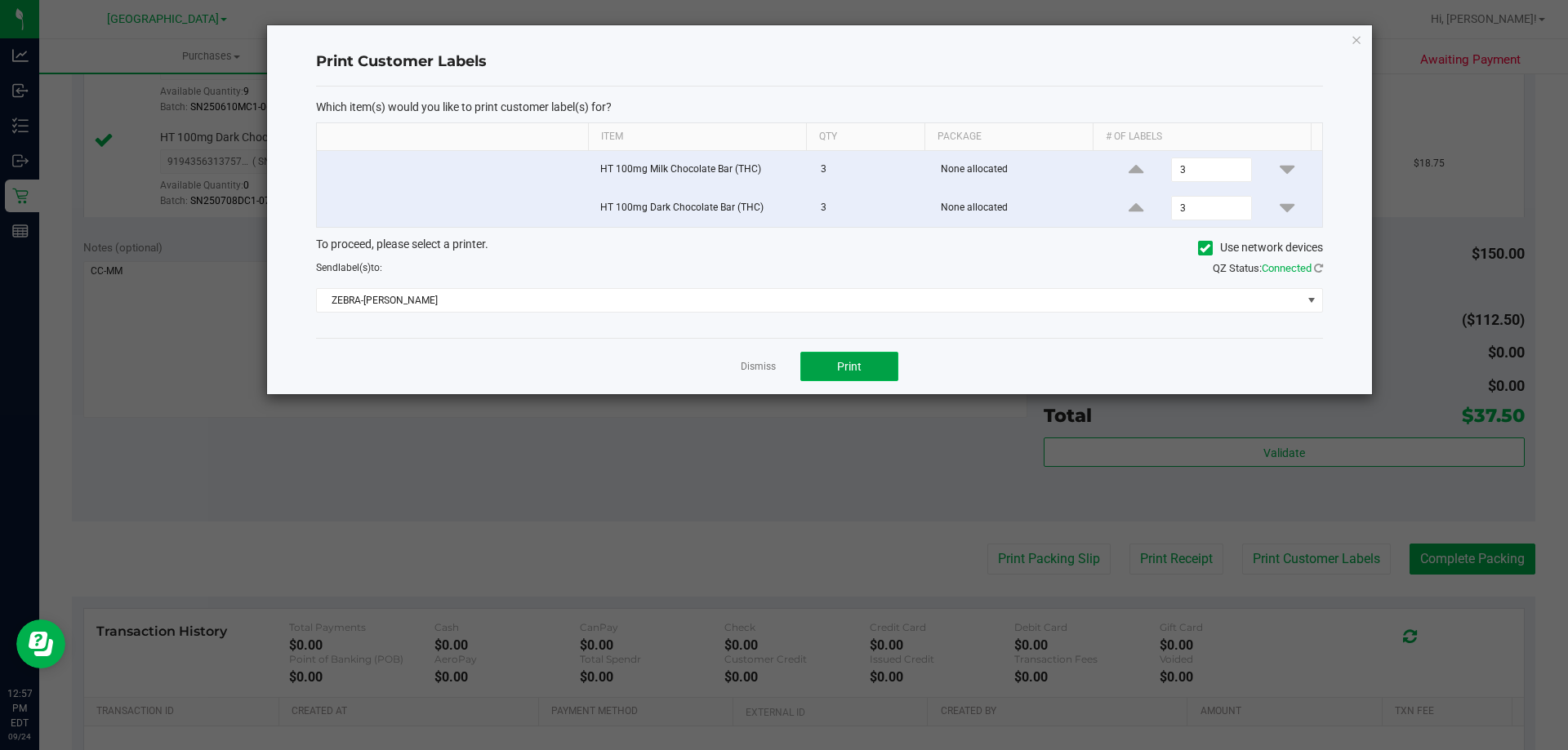
click at [846, 363] on span "Print" at bounding box center [849, 366] width 24 height 13
click at [758, 372] on link "Dismiss" at bounding box center [758, 367] width 35 height 14
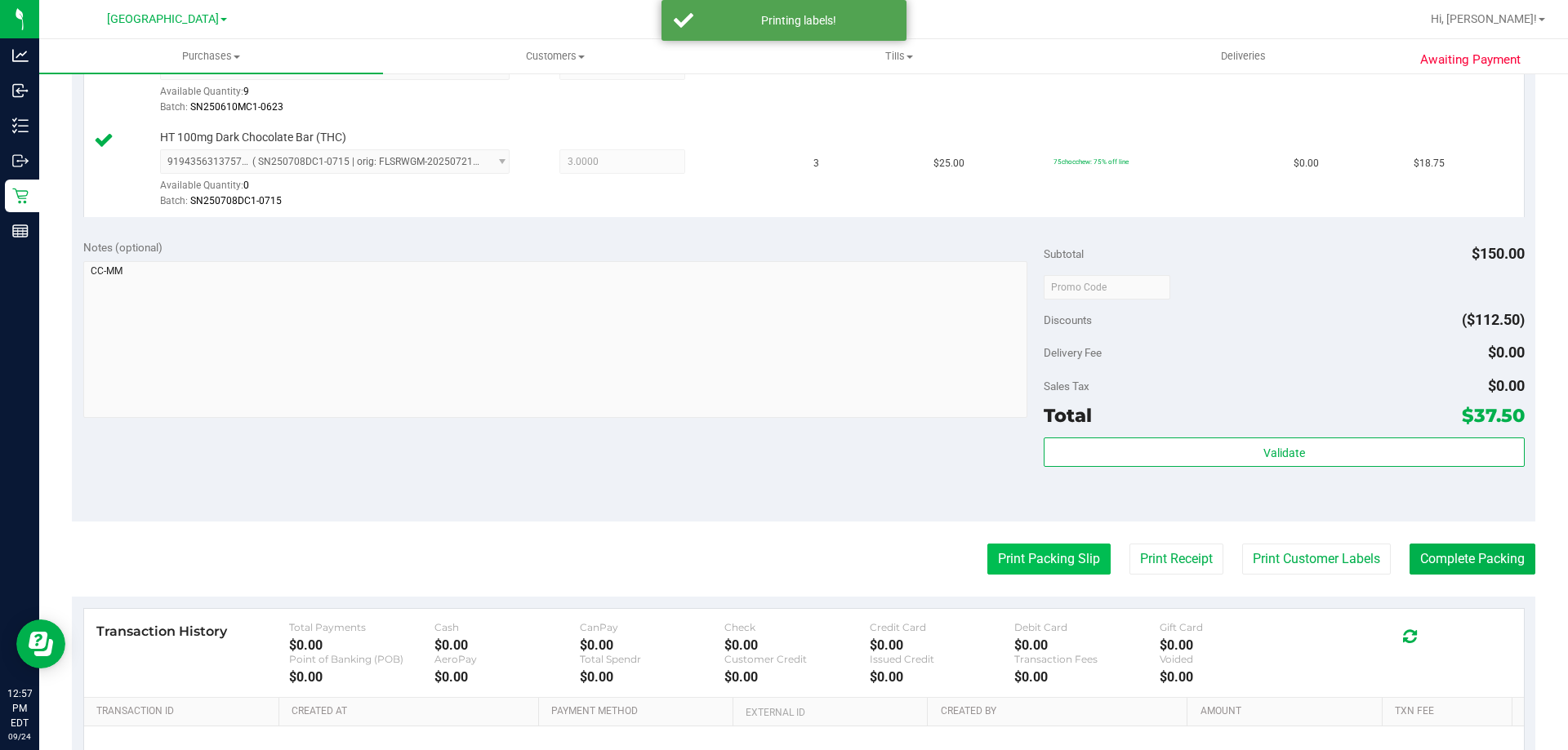
click at [1021, 555] on button "Print Packing Slip" at bounding box center [1049, 559] width 123 height 31
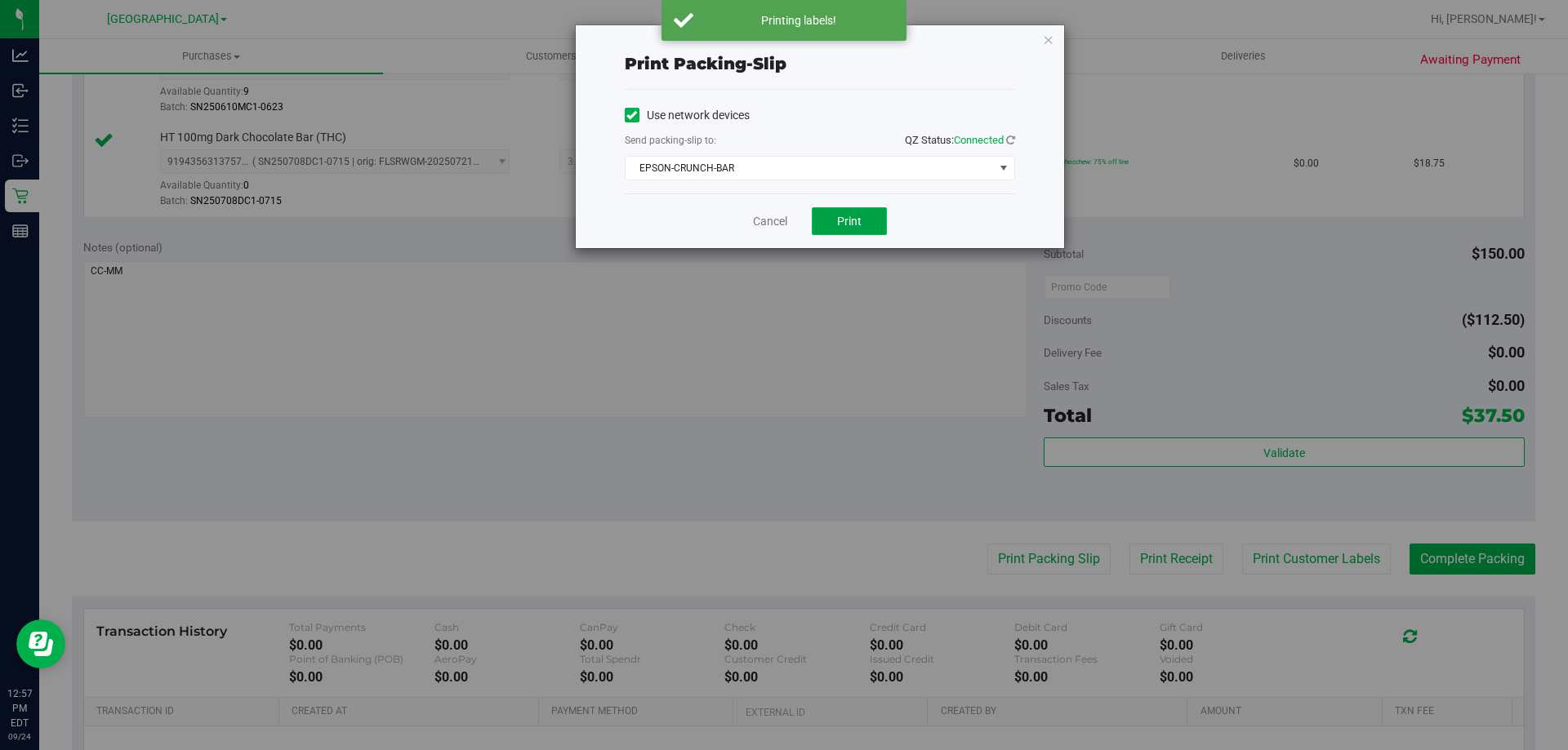
click at [857, 228] on button "Print" at bounding box center [849, 221] width 75 height 28
click at [754, 228] on link "Cancel" at bounding box center [770, 222] width 35 height 17
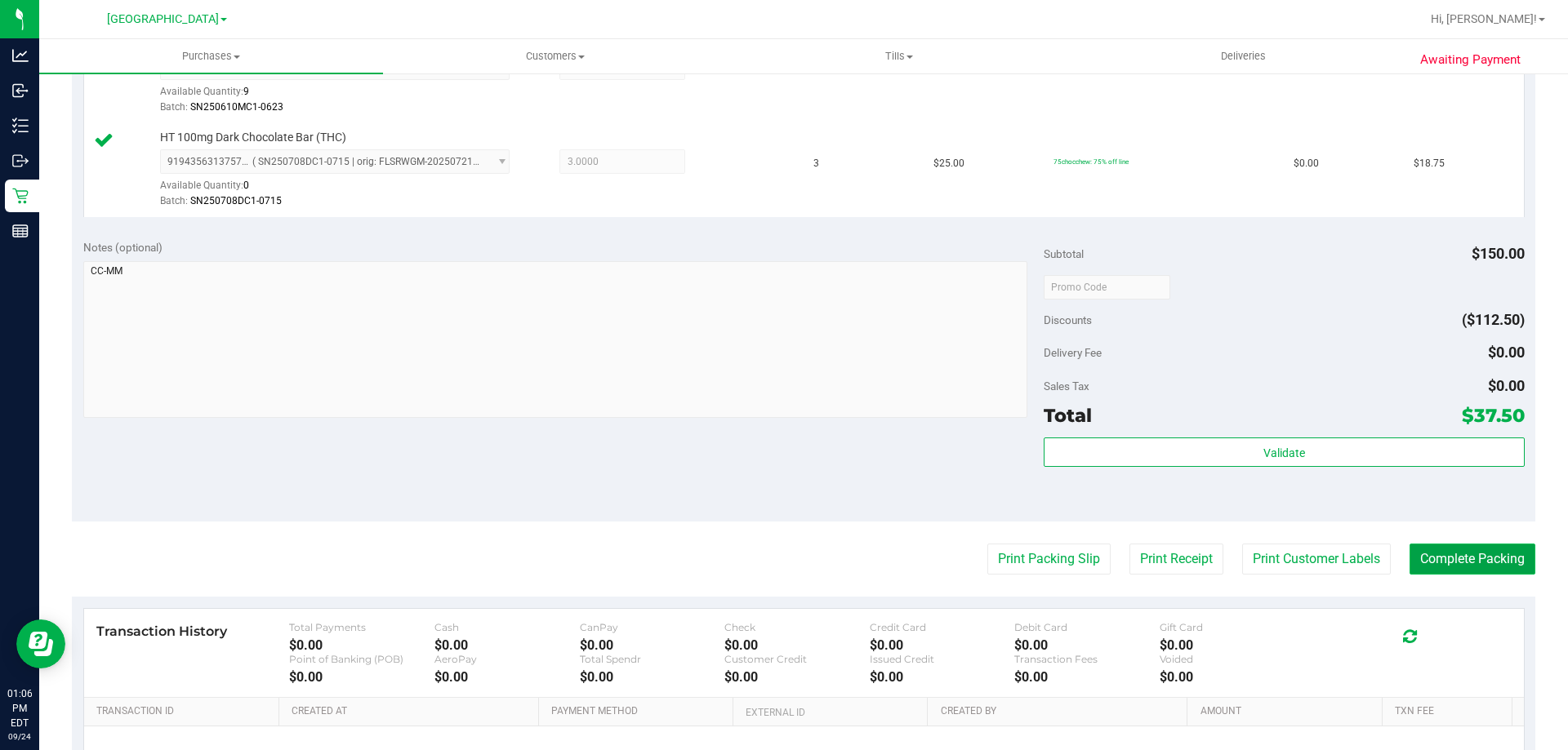
click at [1443, 571] on button "Complete Packing" at bounding box center [1472, 559] width 126 height 31
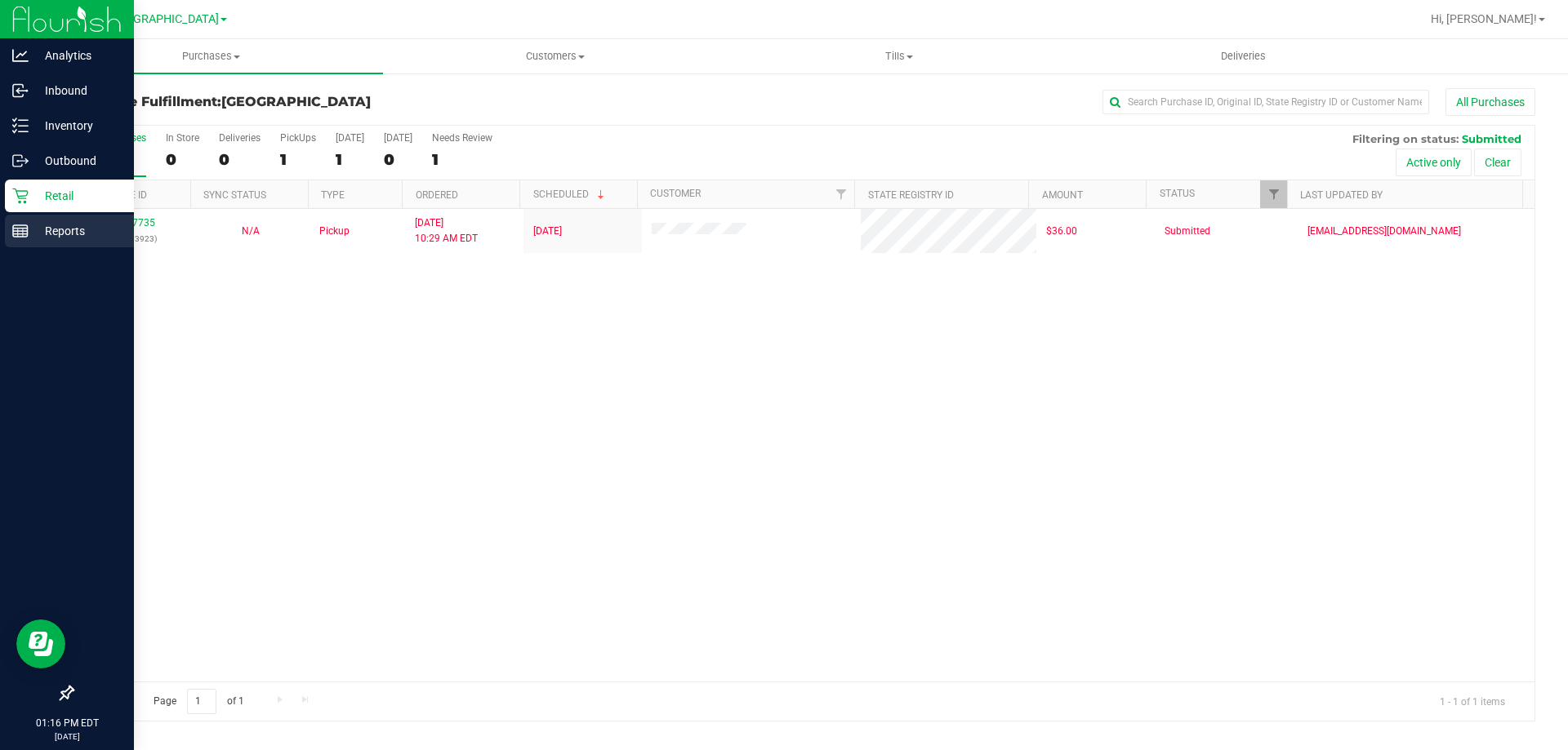
click at [23, 232] on icon at bounding box center [20, 231] width 16 height 16
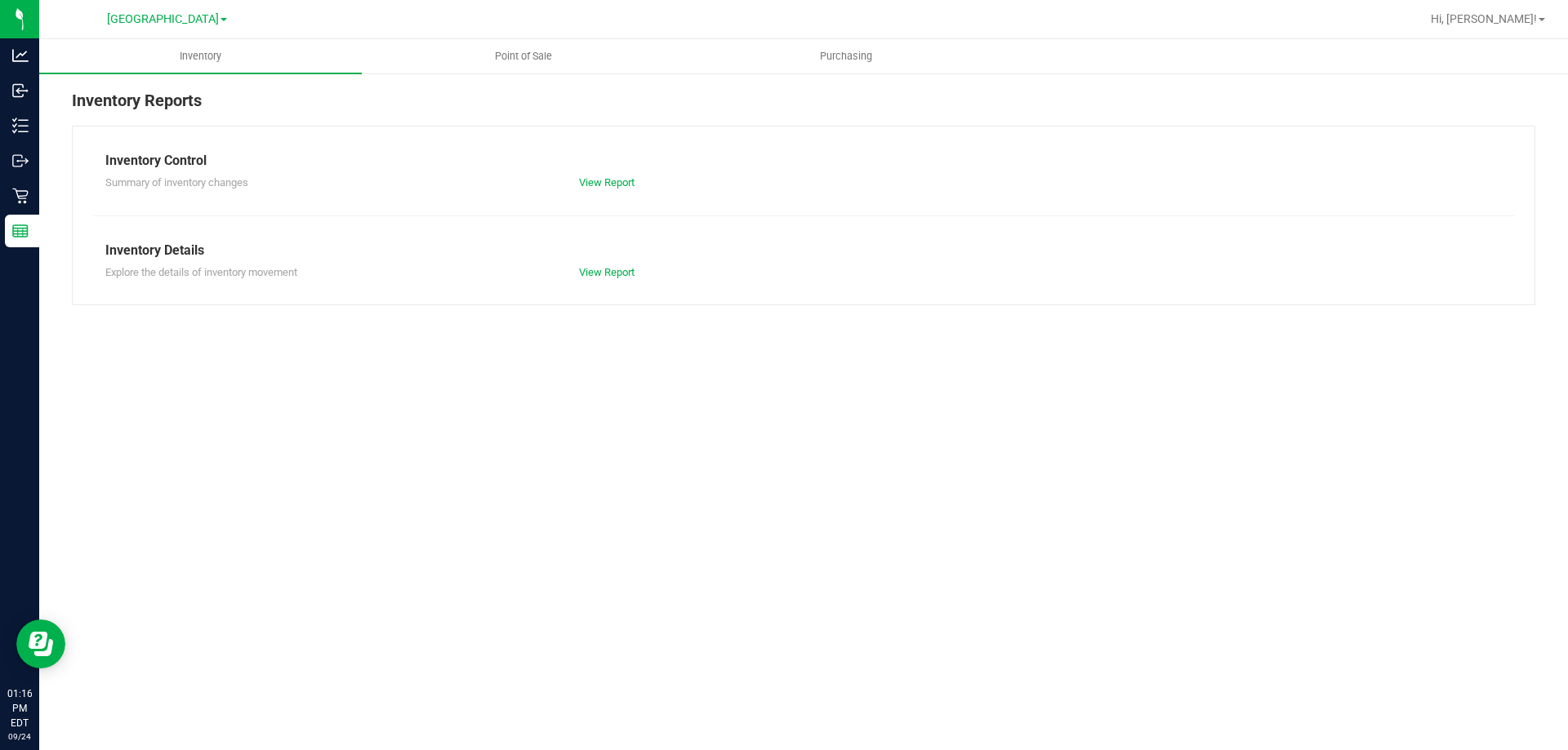
click at [485, 38] on nav "[GEOGRAPHIC_DATA] Hi, [PERSON_NAME]!" at bounding box center [803, 19] width 1529 height 39
click at [491, 44] on uib-tab-heading "Point of Sale" at bounding box center [523, 56] width 321 height 33
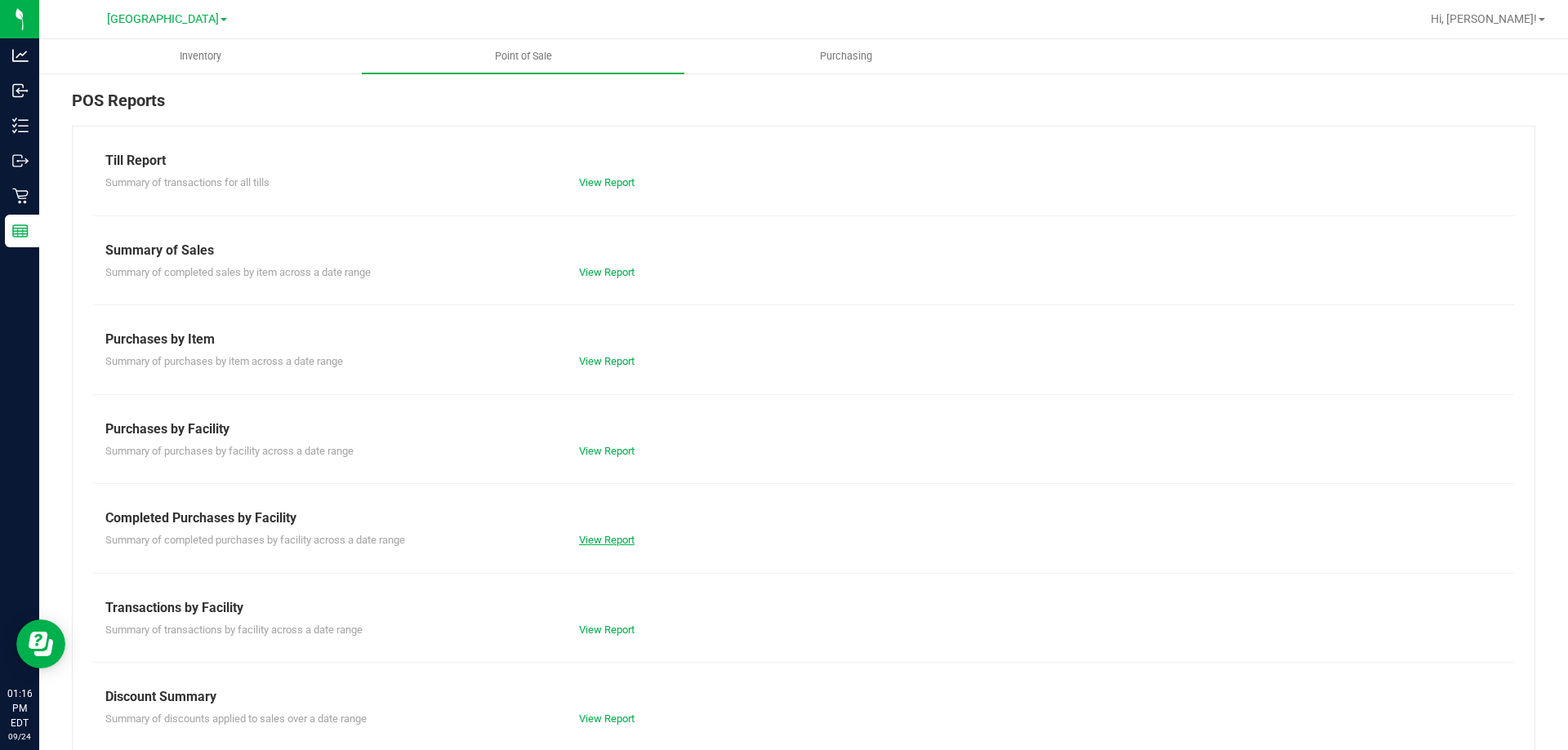
click at [587, 538] on link "View Report" at bounding box center [607, 540] width 56 height 12
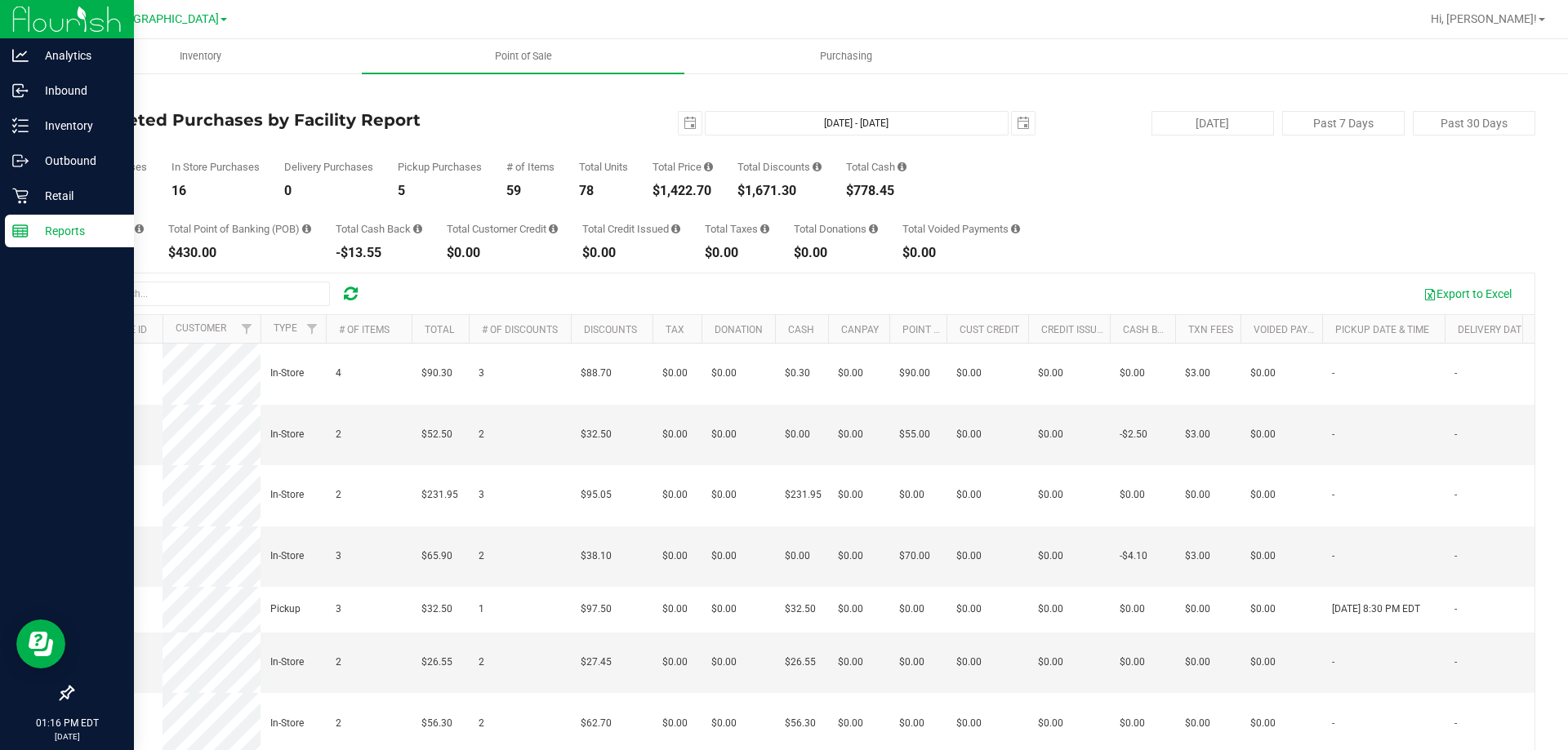
click at [54, 229] on p "Reports" at bounding box center [77, 231] width 98 height 20
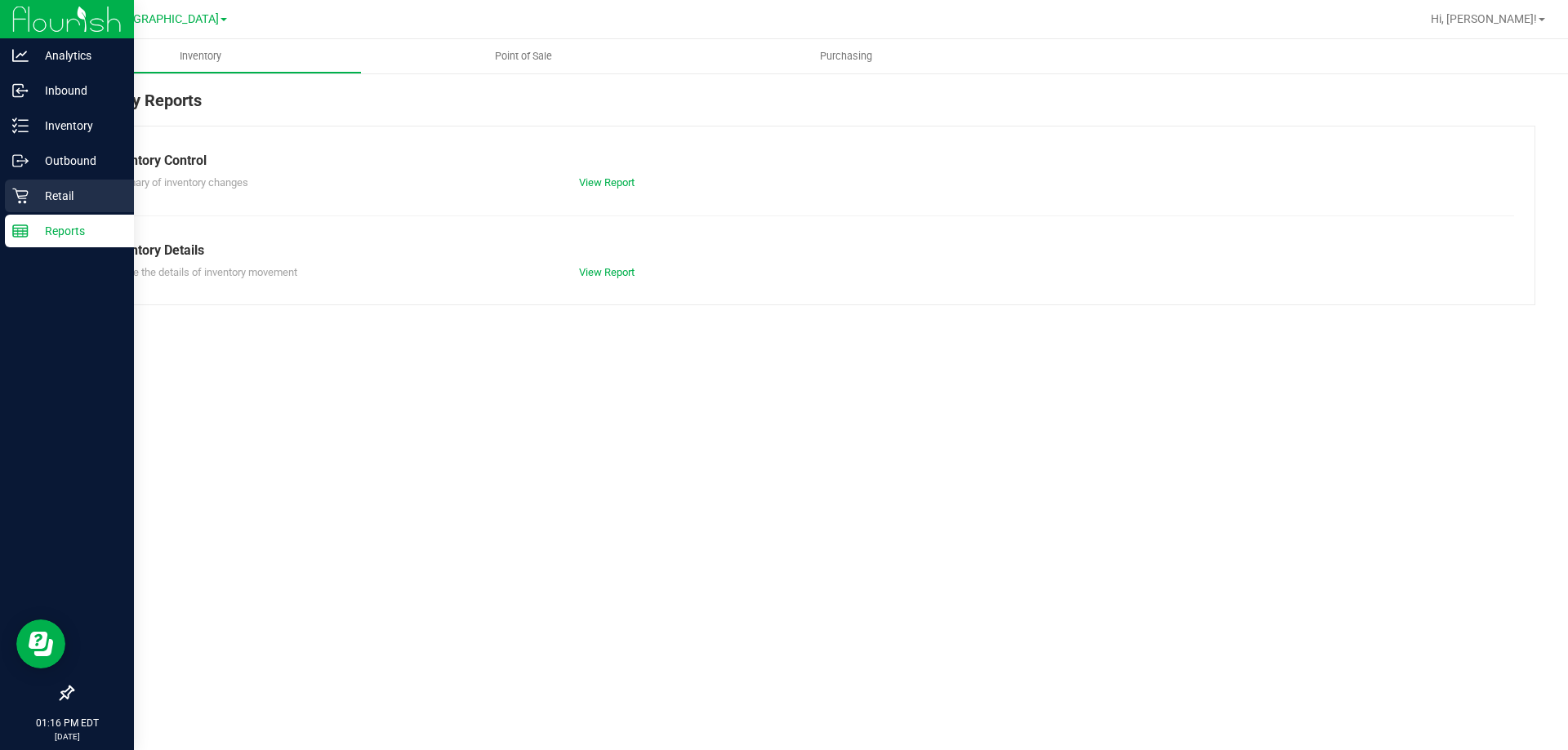
click at [69, 192] on p "Retail" at bounding box center [77, 196] width 98 height 20
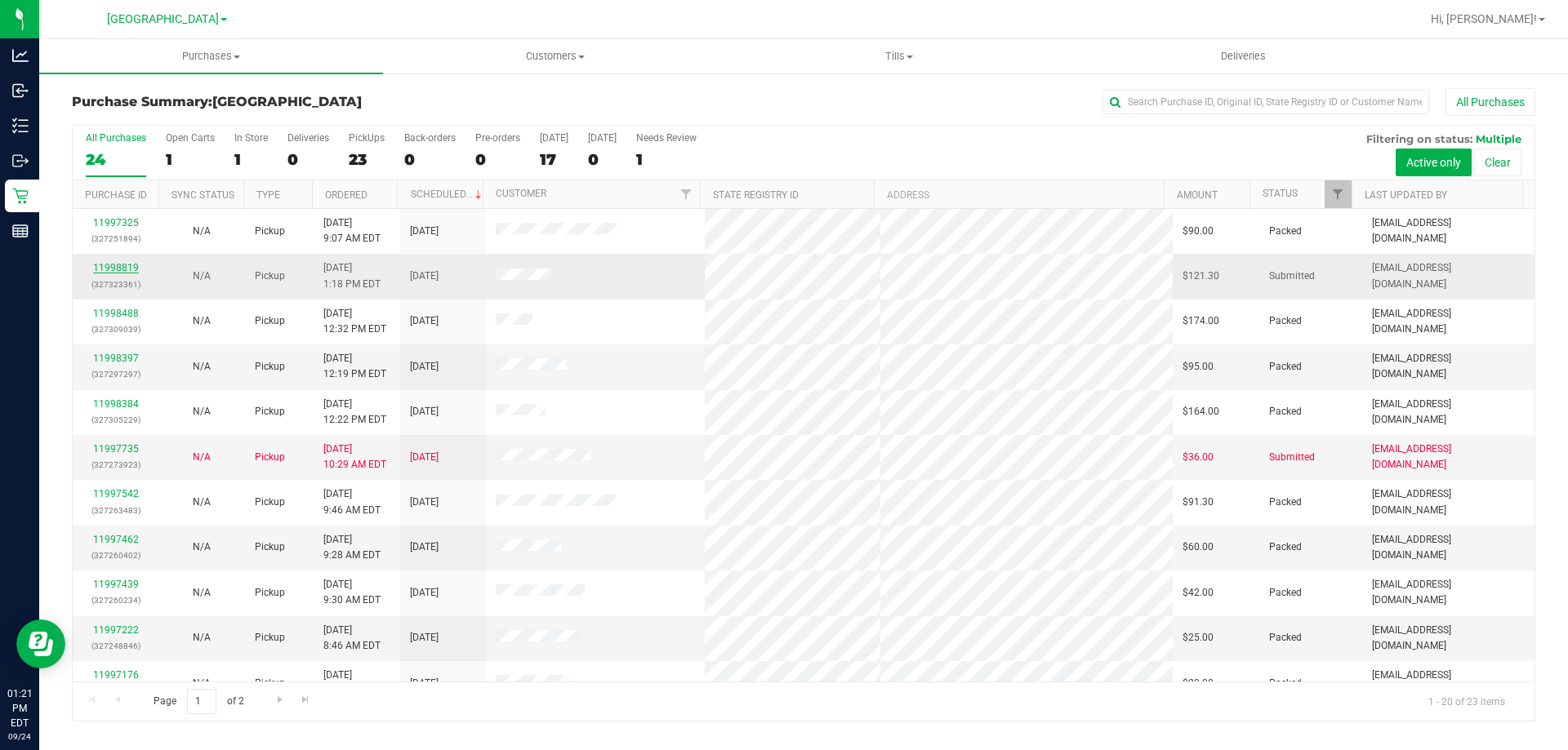
click at [127, 270] on link "11998819" at bounding box center [115, 267] width 46 height 11
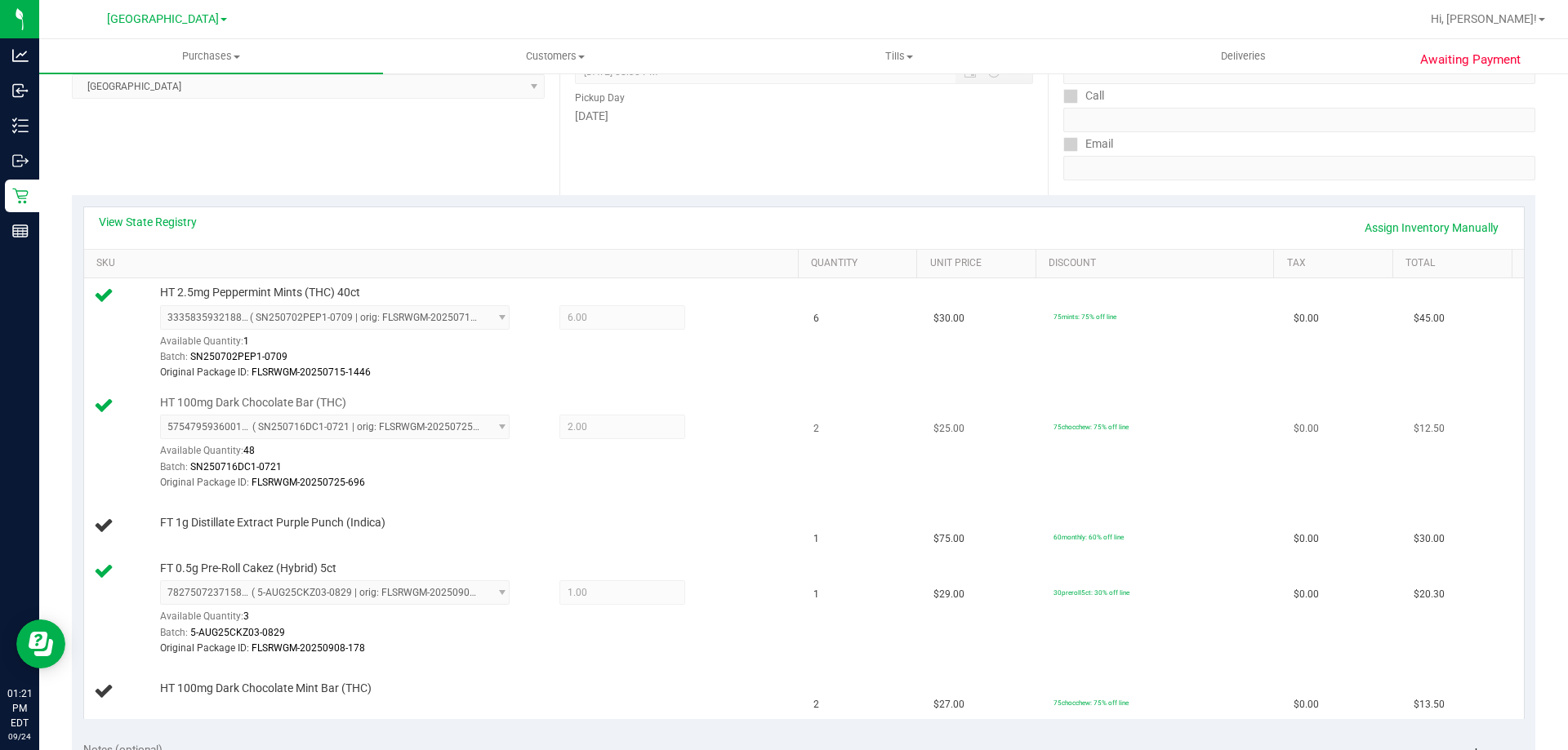
scroll to position [408, 0]
